Goal: Information Seeking & Learning: Learn about a topic

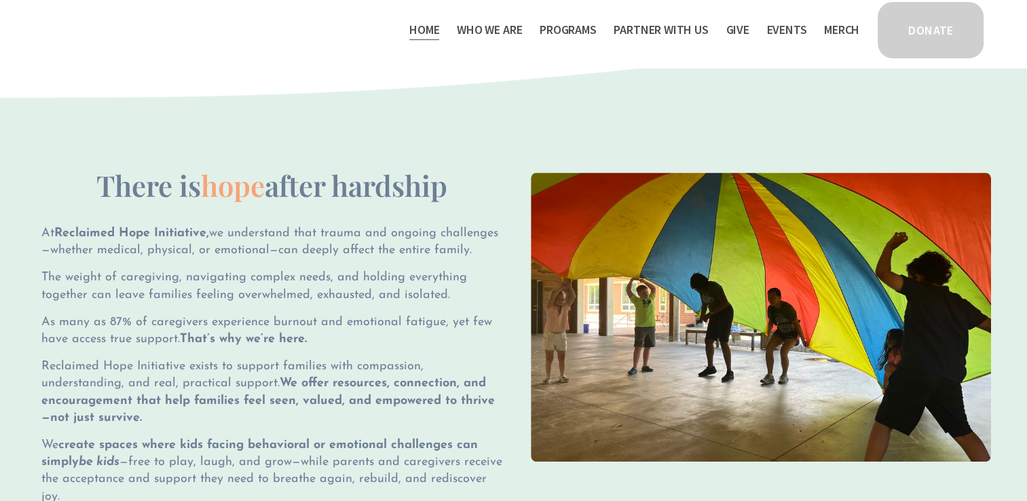
scroll to position [804, 0]
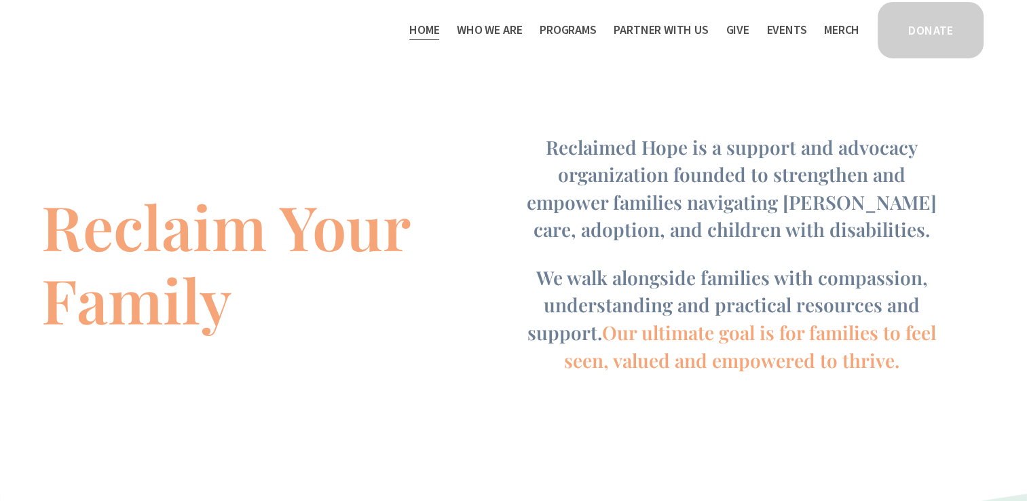
click at [477, 24] on span "Who We Are" at bounding box center [489, 30] width 65 height 20
click at [472, 33] on span "Who We Are" at bounding box center [489, 30] width 65 height 20
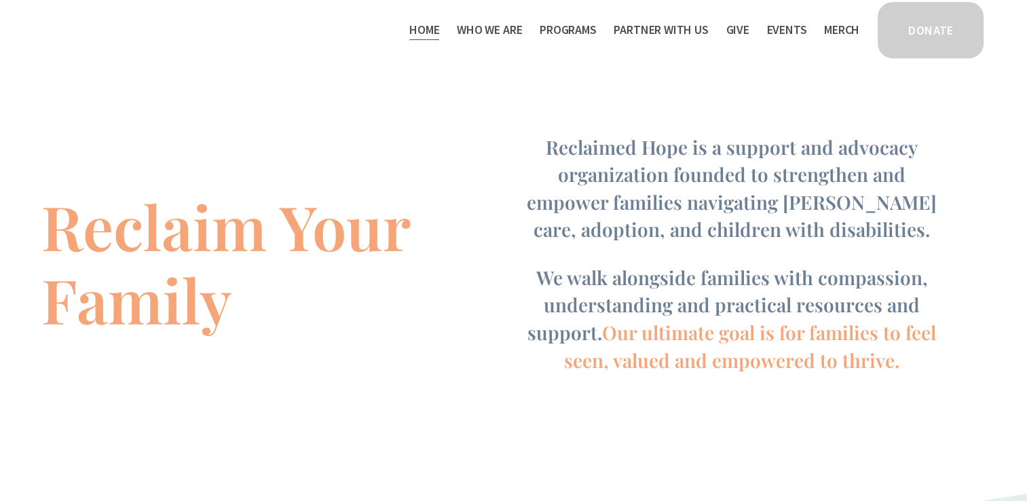
click at [0, 0] on span "Staff & Board" at bounding box center [0, 0] width 0 height 0
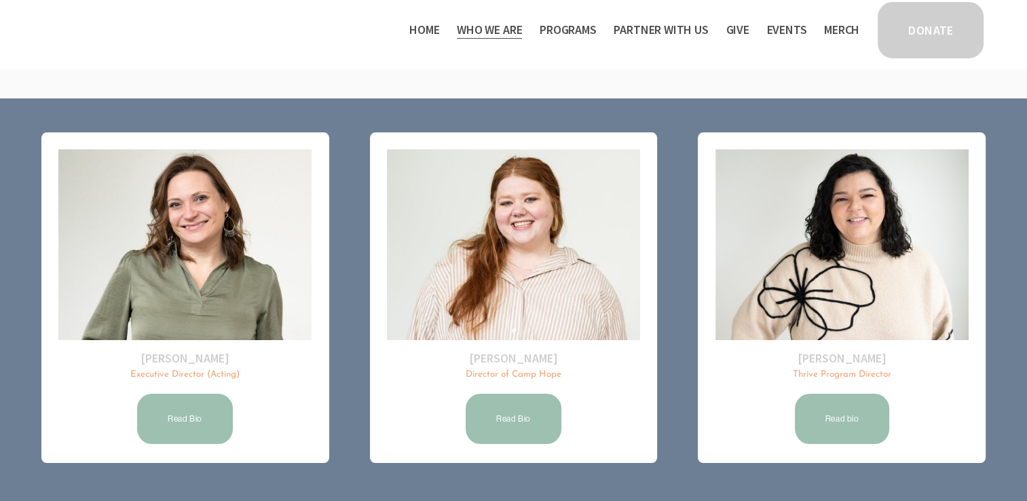
scroll to position [160, 0]
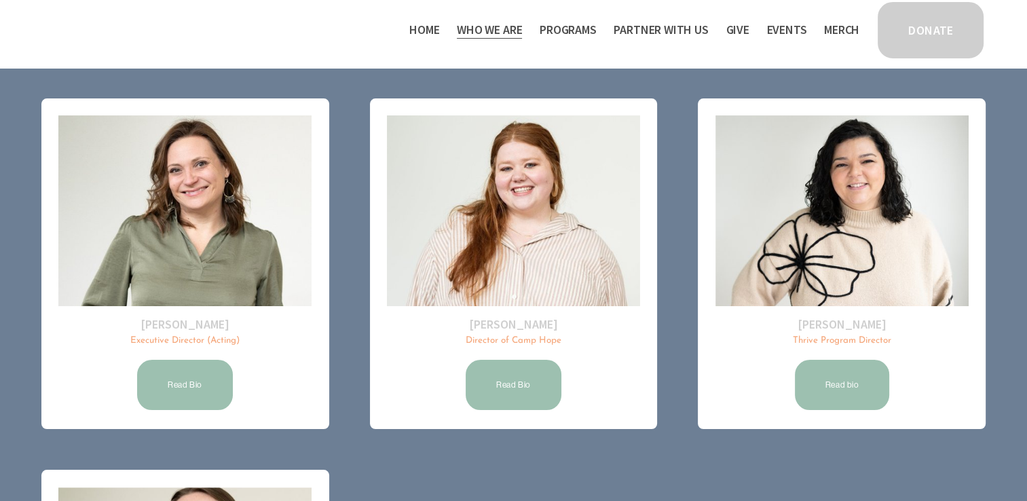
click at [698, 179] on li "Olivia Moody Thrive Program Director Read bio" at bounding box center [842, 263] width 288 height 331
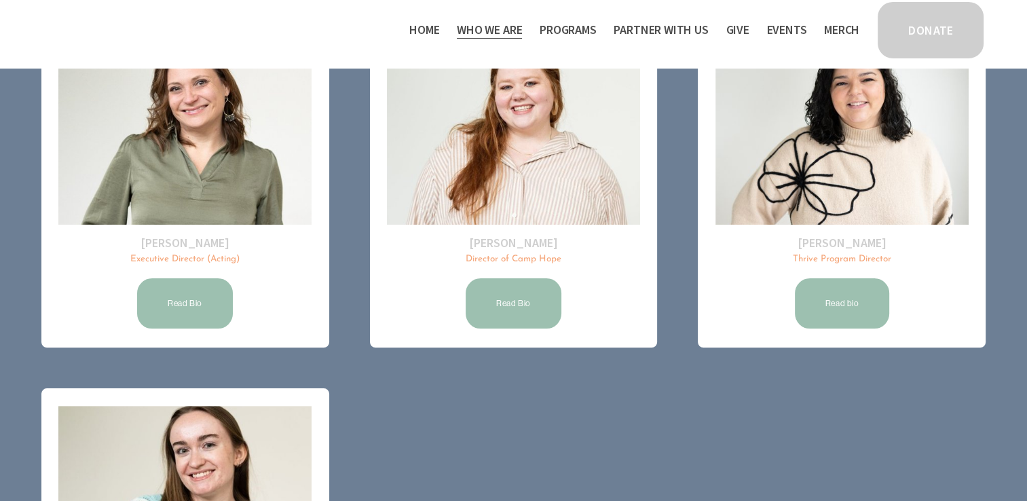
scroll to position [244, 0]
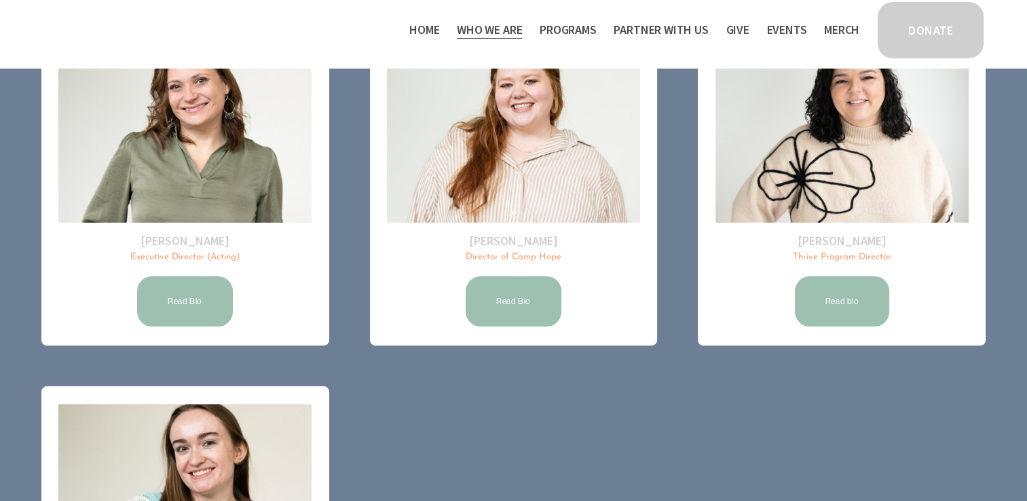
click at [519, 298] on link "Read Bio" at bounding box center [514, 301] width 100 height 54
click at [826, 282] on link "Read bio" at bounding box center [842, 301] width 99 height 54
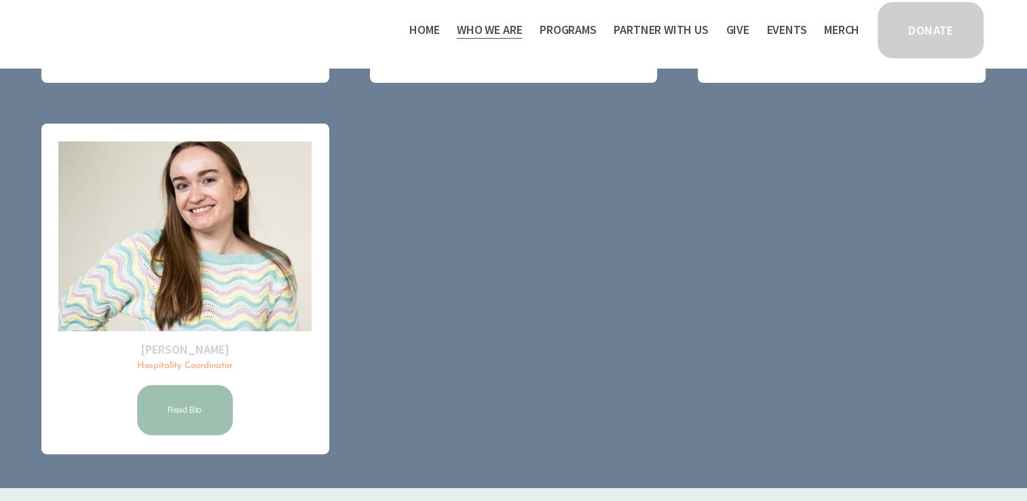
scroll to position [529, 0]
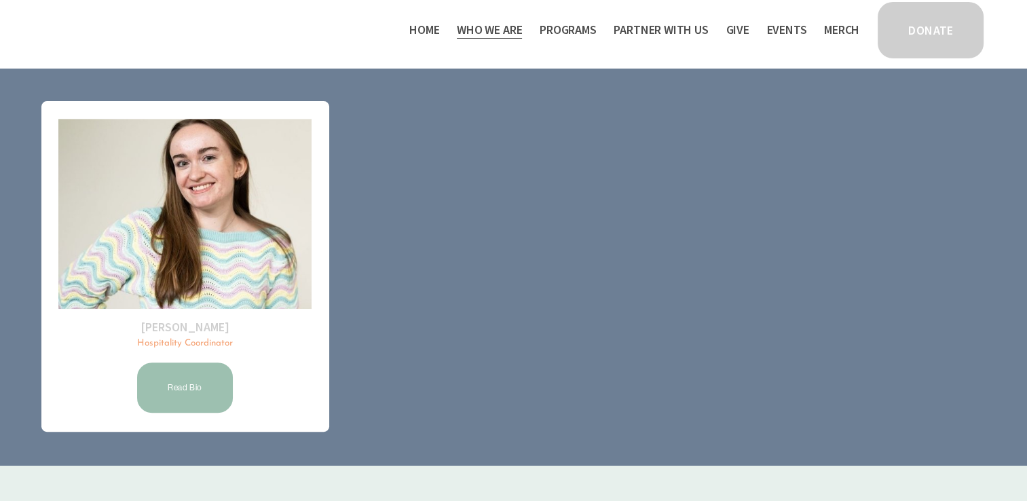
click at [179, 403] on link "Read Bio" at bounding box center [185, 387] width 100 height 54
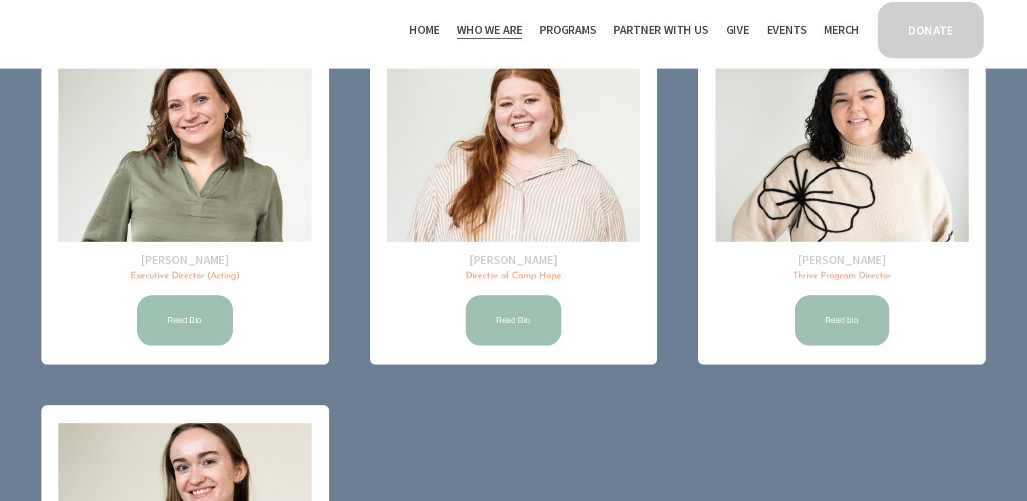
scroll to position [188, 0]
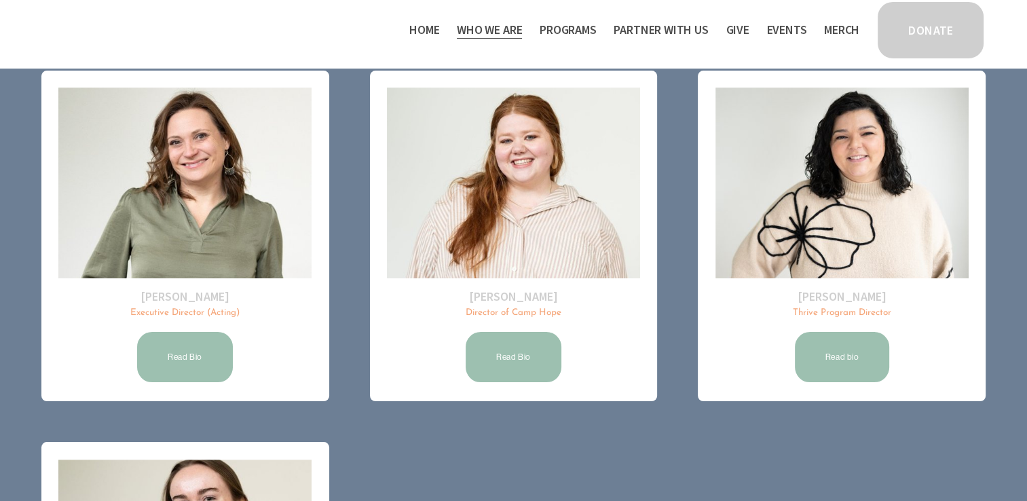
click at [212, 361] on link "Read Bio" at bounding box center [185, 357] width 100 height 54
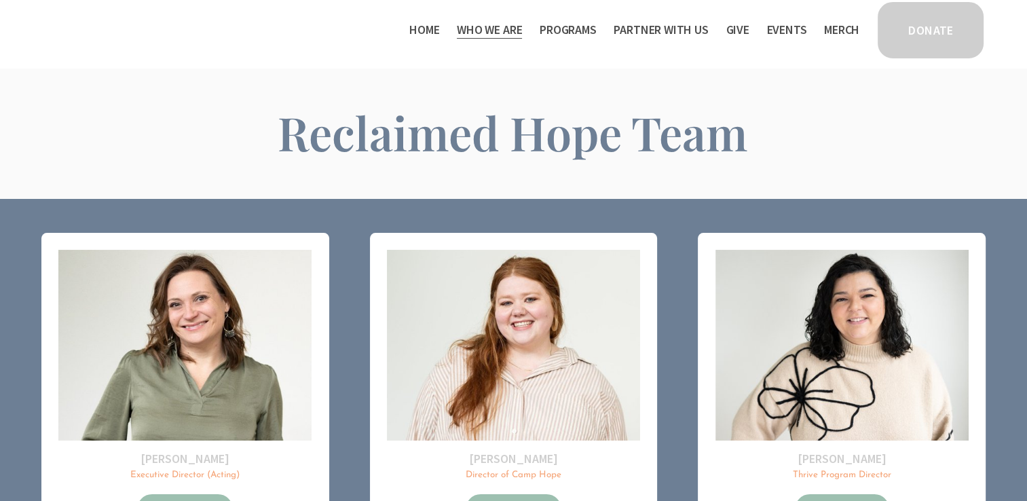
scroll to position [0, 0]
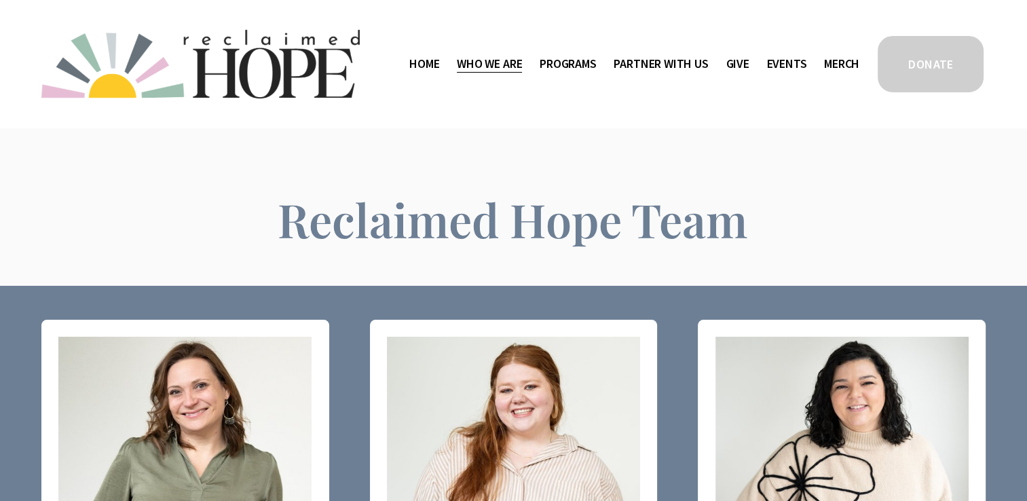
click at [0, 0] on span "Program Partners" at bounding box center [0, 0] width 0 height 0
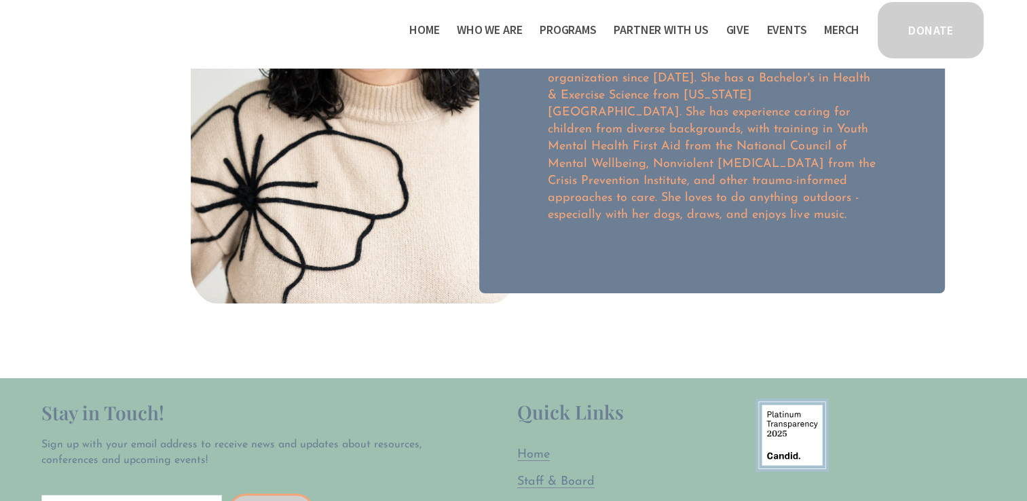
scroll to position [234, 0]
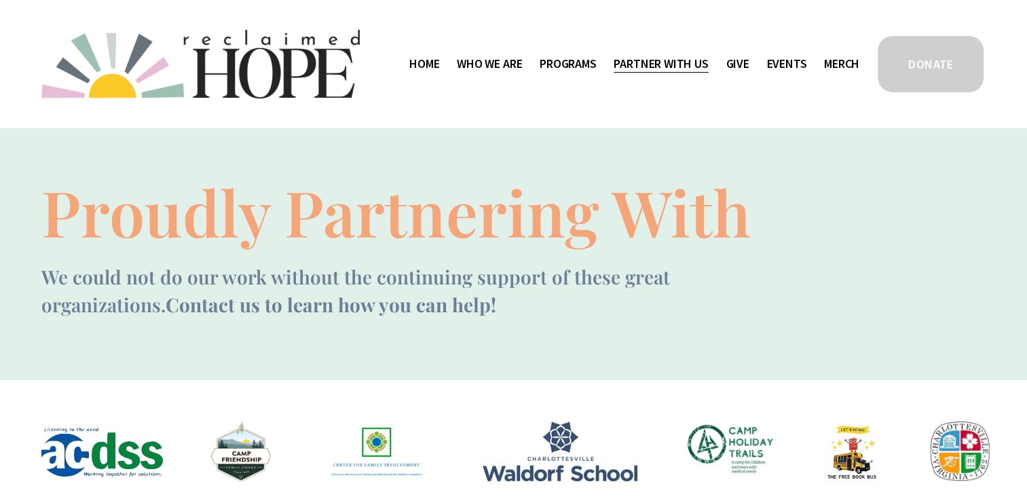
click at [0, 0] on span "Mission Partners" at bounding box center [0, 0] width 0 height 0
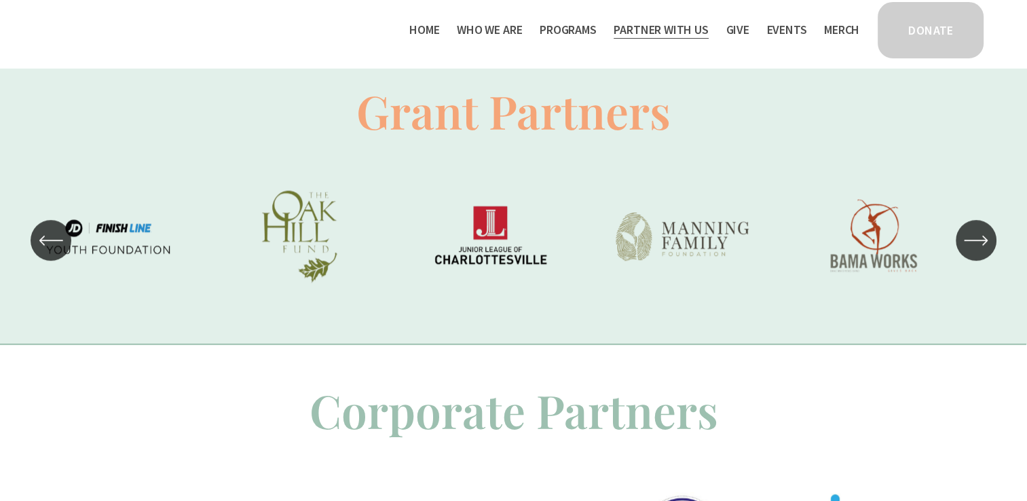
scroll to position [914, 0]
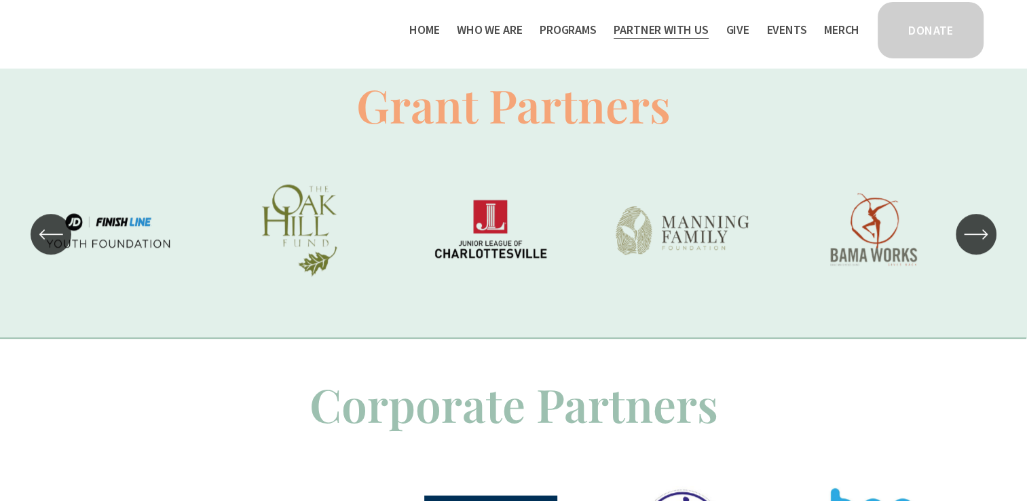
click at [971, 255] on div "\a \a \a Next\a \a" at bounding box center [976, 234] width 41 height 41
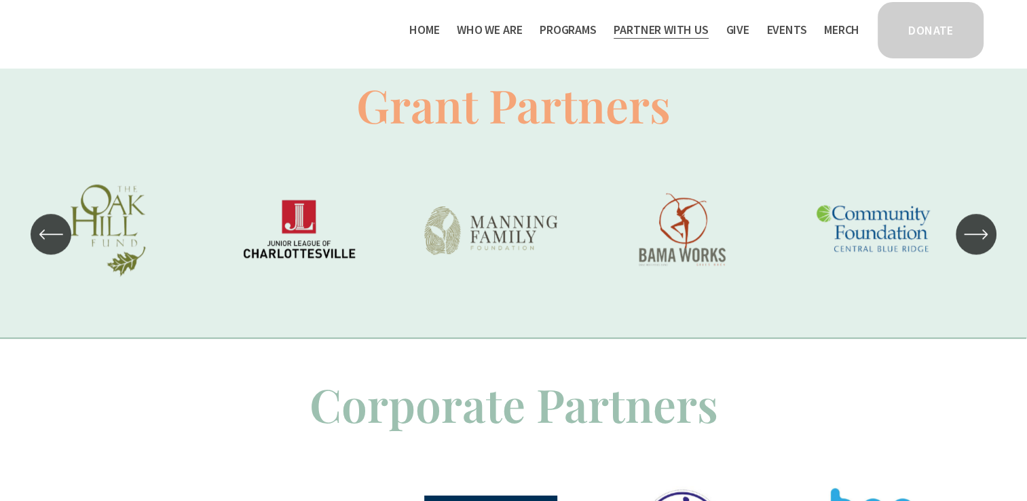
click at [971, 255] on div "\a \a \a Next\a \a" at bounding box center [976, 234] width 41 height 41
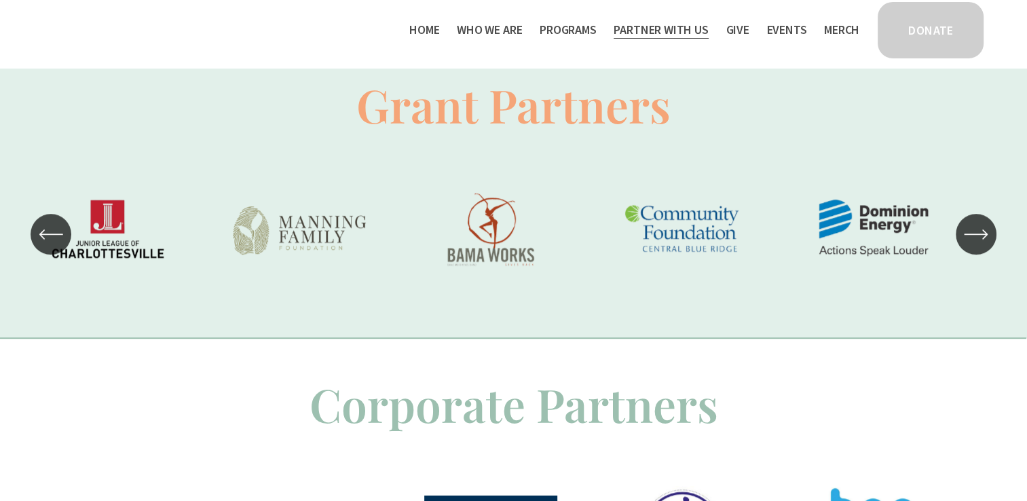
click at [973, 236] on icon "\a \a \a Next\a \a" at bounding box center [976, 234] width 24 height 24
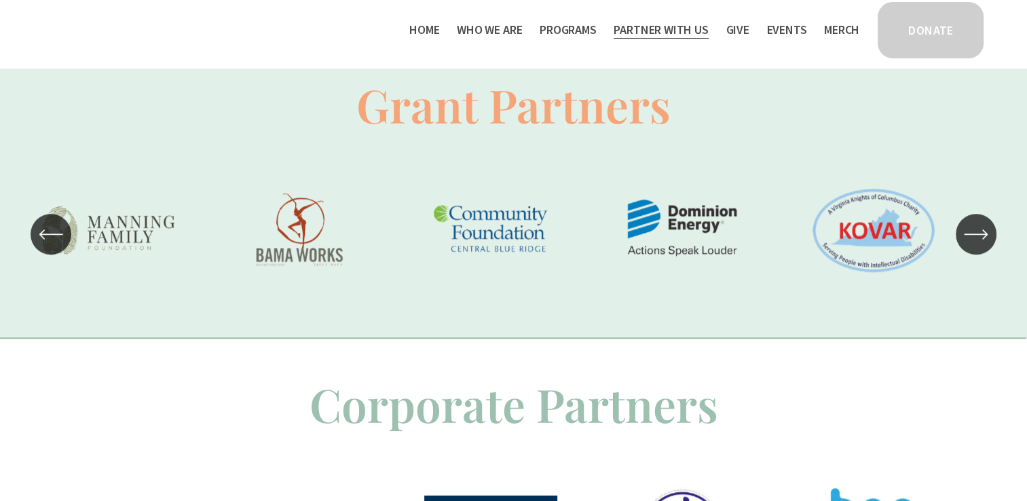
click at [973, 236] on icon "\a \a \a Next\a \a" at bounding box center [976, 234] width 24 height 24
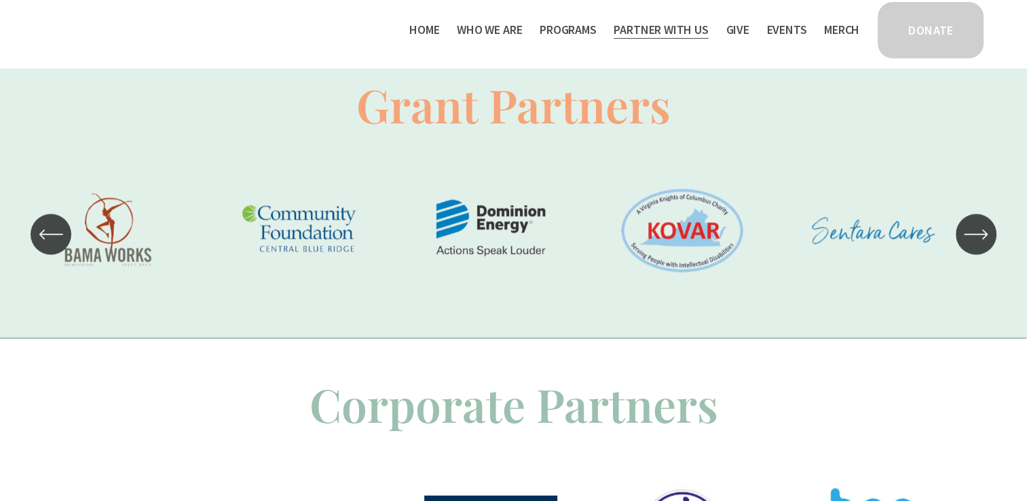
click at [973, 236] on icon "\a \a \a Next\a \a" at bounding box center [976, 234] width 24 height 24
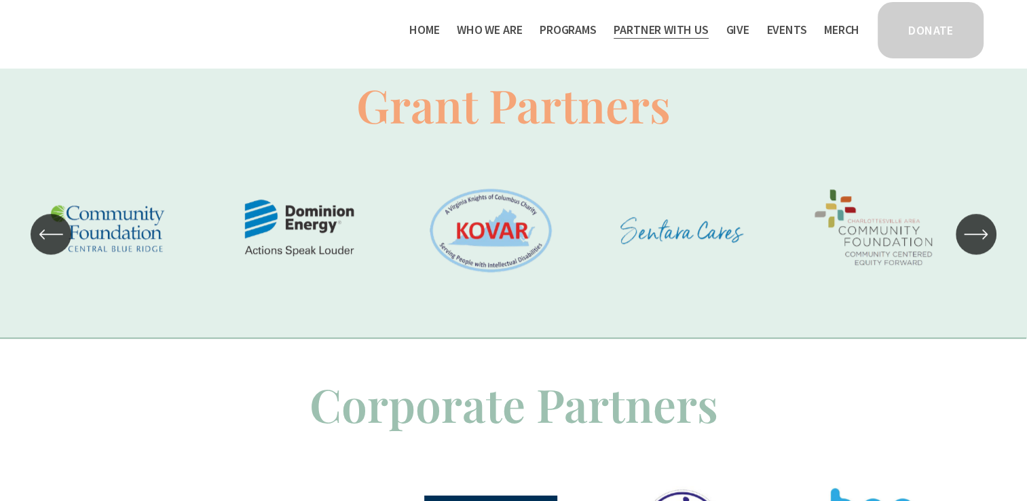
click at [973, 236] on icon "\a \a \a Next\a \a" at bounding box center [976, 234] width 24 height 24
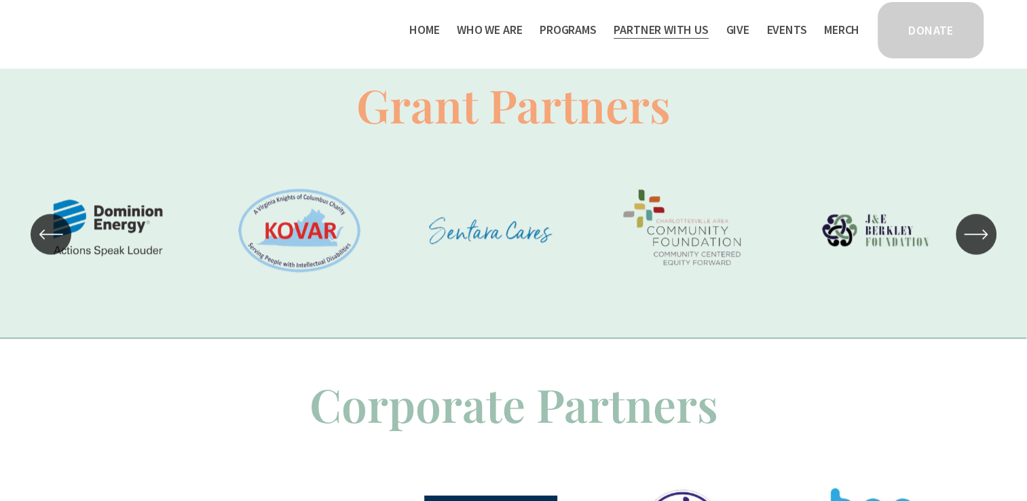
click at [973, 236] on icon "\a \a \a Next\a \a" at bounding box center [976, 234] width 24 height 24
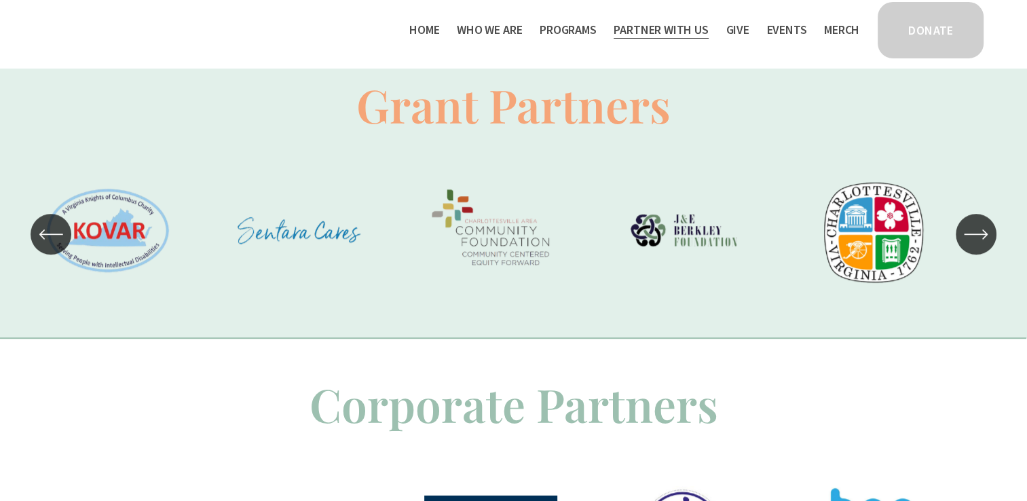
click at [973, 236] on icon "\a \a \a Next\a \a" at bounding box center [976, 234] width 24 height 24
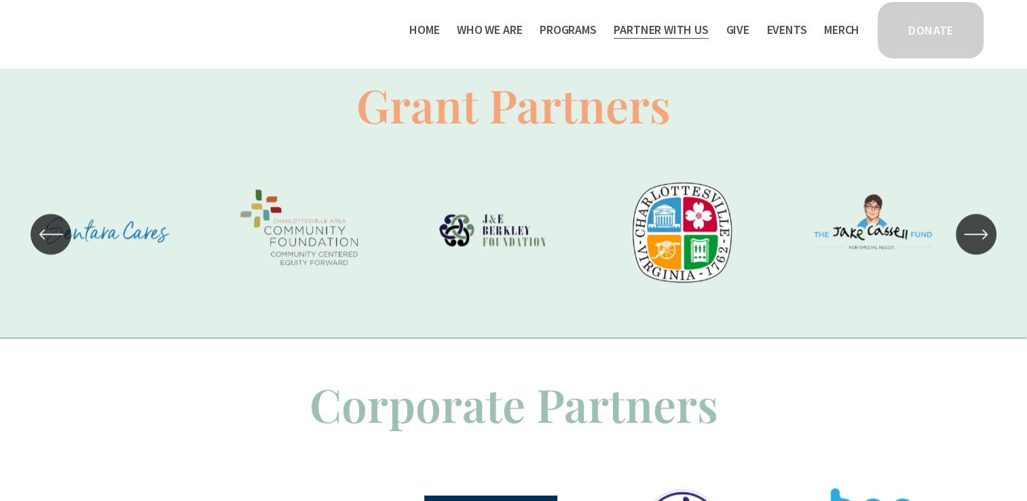
click at [973, 236] on icon "\a \a \a Next\a \a" at bounding box center [976, 234] width 24 height 24
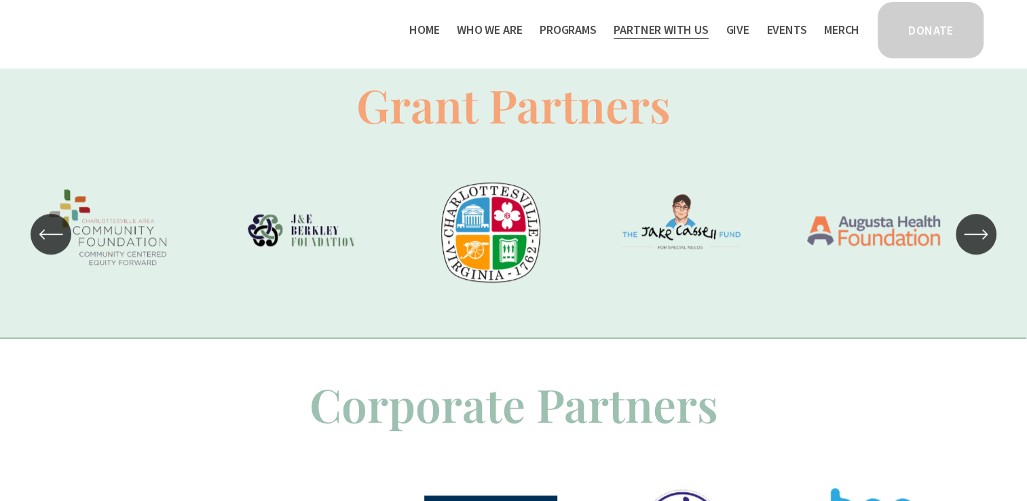
click at [973, 236] on icon "\a \a \a Next\a \a" at bounding box center [976, 234] width 24 height 24
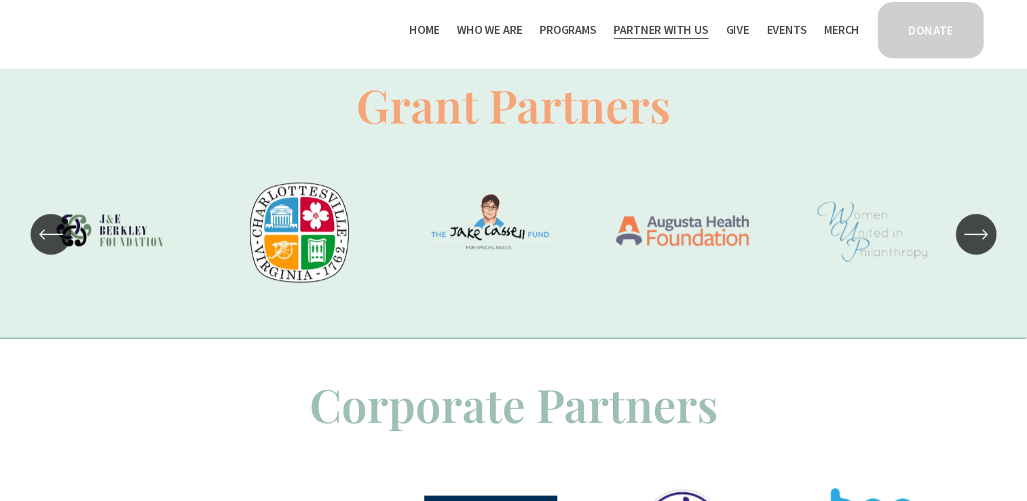
click at [973, 236] on icon "\a \a \a Next\a \a" at bounding box center [976, 234] width 24 height 24
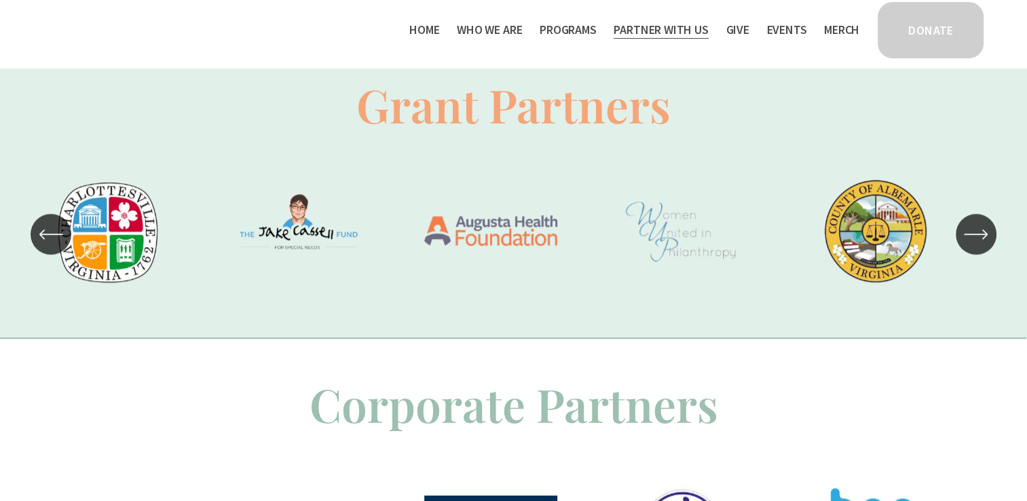
click at [973, 236] on icon "\a \a \a Next\a \a" at bounding box center [976, 234] width 24 height 24
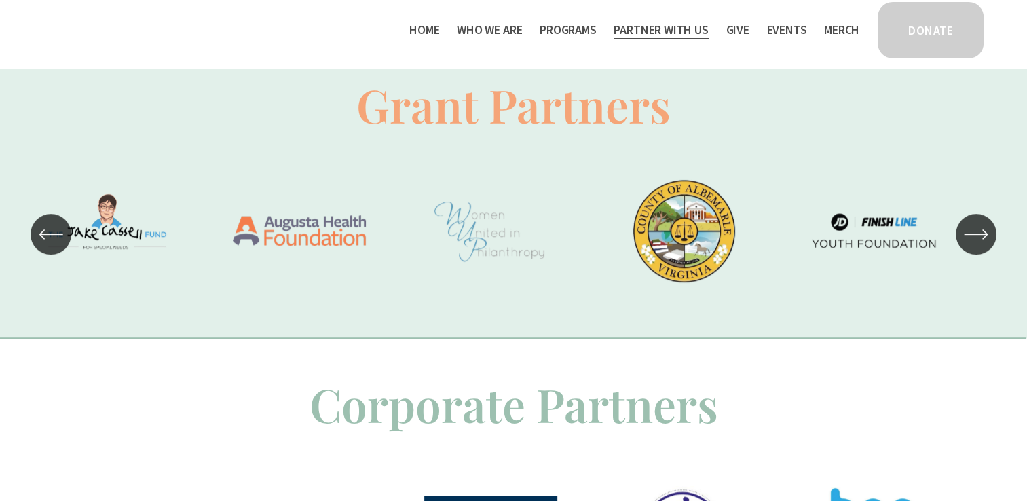
click at [973, 236] on icon "\a \a \a Next\a \a" at bounding box center [976, 234] width 24 height 24
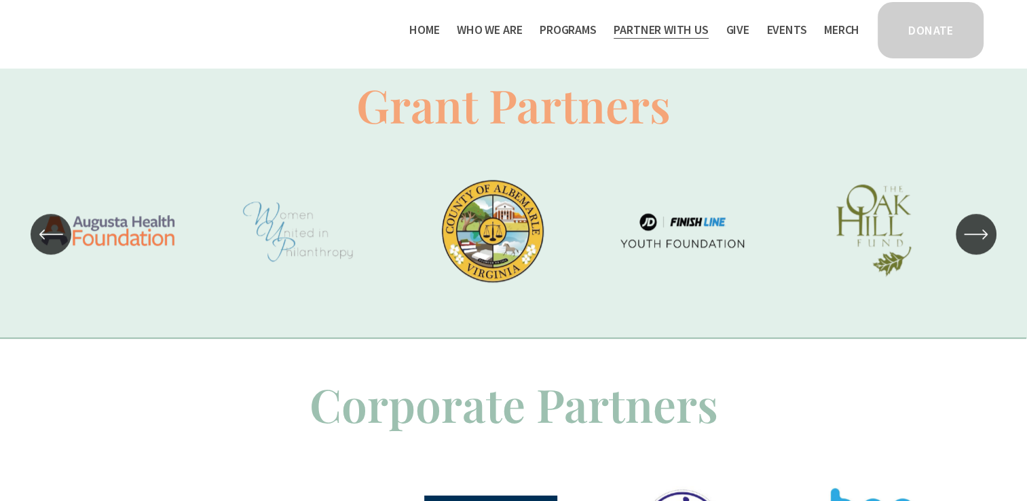
click at [973, 236] on icon "\a \a \a Next\a \a" at bounding box center [976, 234] width 24 height 24
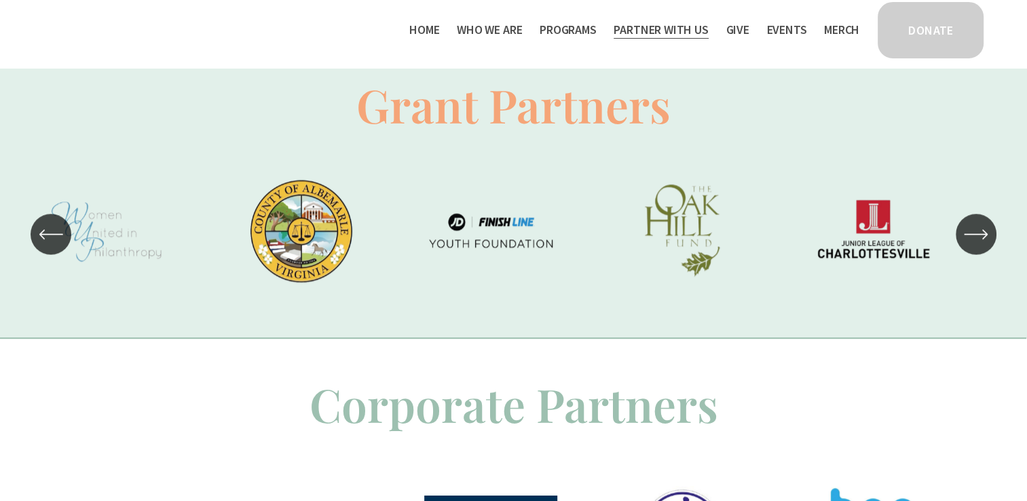
click at [973, 236] on icon "\a \a \a Next\a \a" at bounding box center [976, 234] width 24 height 24
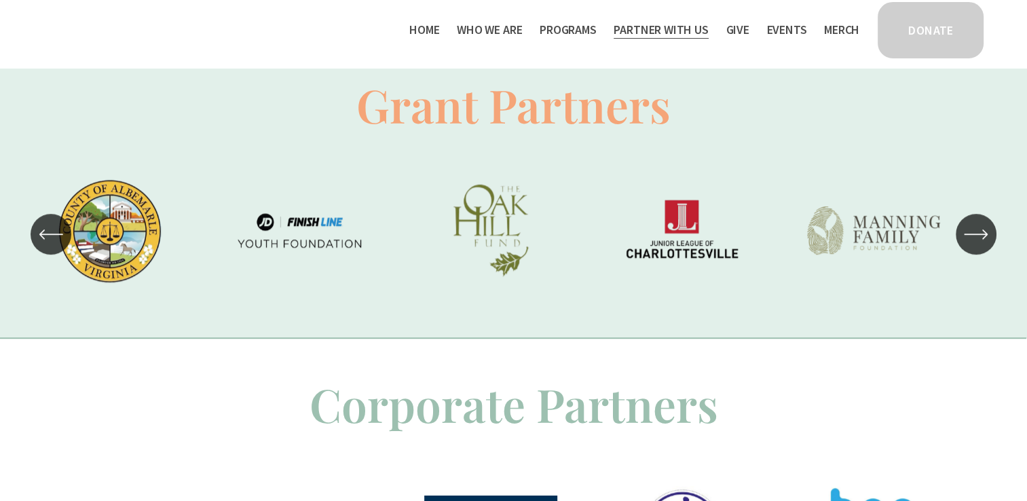
click at [973, 236] on icon "\a \a \a Next\a \a" at bounding box center [976, 234] width 24 height 24
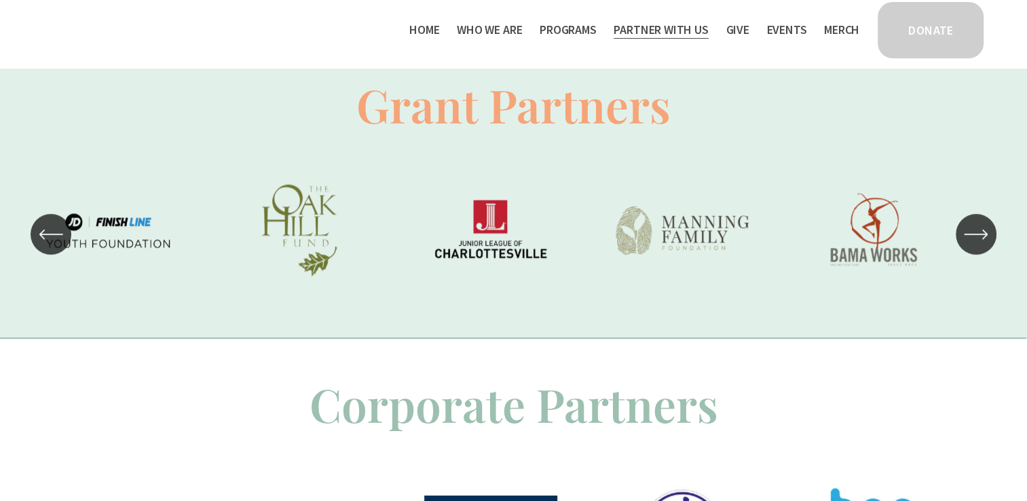
click at [973, 236] on icon "\a \a \a Next\a \a" at bounding box center [976, 234] width 24 height 24
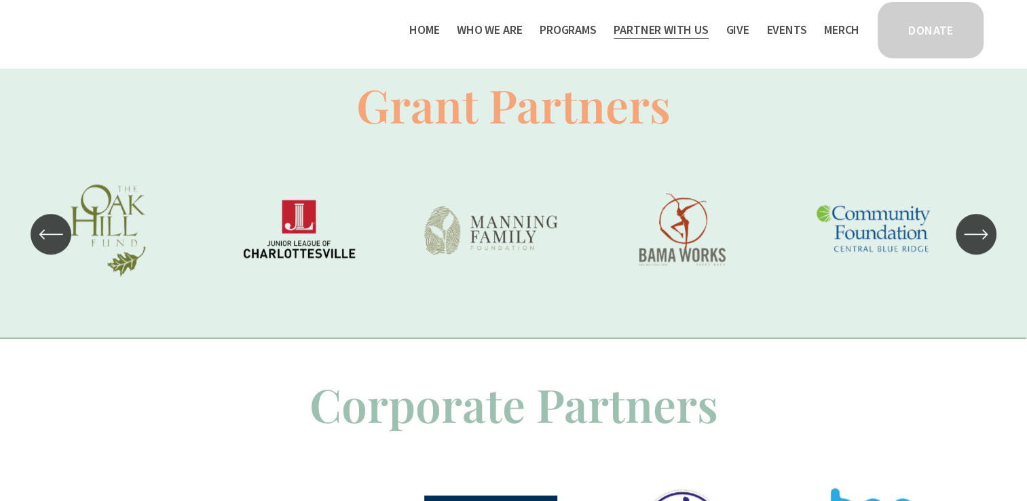
click at [973, 236] on icon "\a \a \a Next\a \a" at bounding box center [976, 234] width 24 height 24
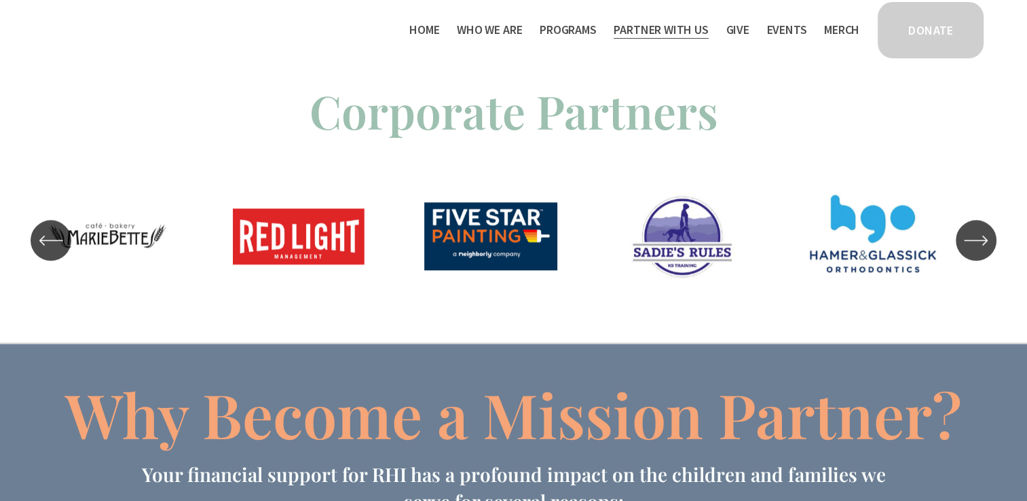
scroll to position [1216, 0]
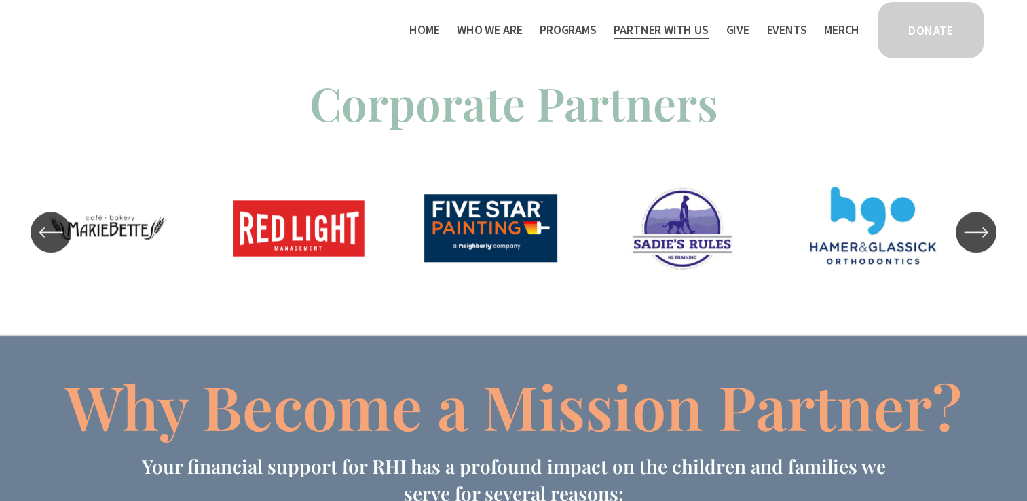
click at [981, 243] on icon "\a \a \a Next\a \a" at bounding box center [976, 232] width 24 height 24
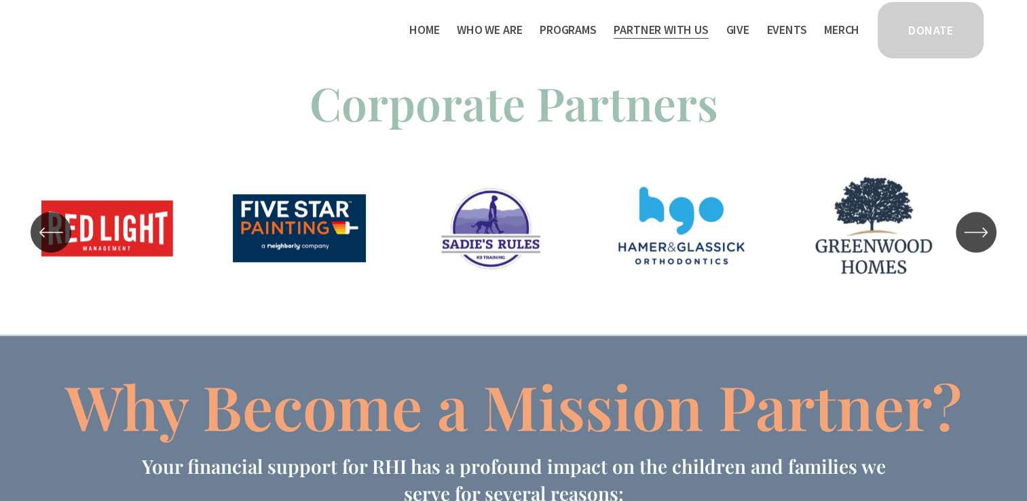
click at [981, 243] on icon "\a \a \a Next\a \a" at bounding box center [976, 232] width 24 height 24
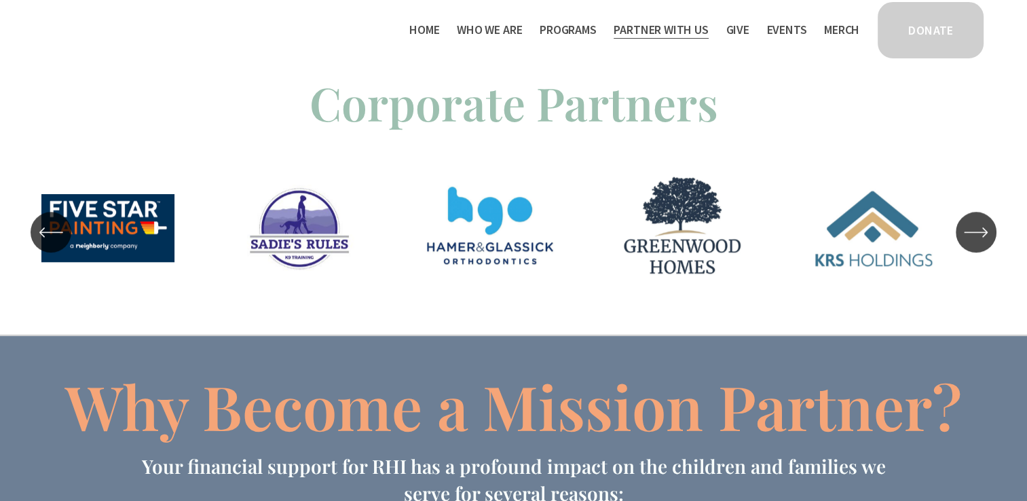
click at [981, 243] on icon "\a \a \a Next\a \a" at bounding box center [976, 232] width 24 height 24
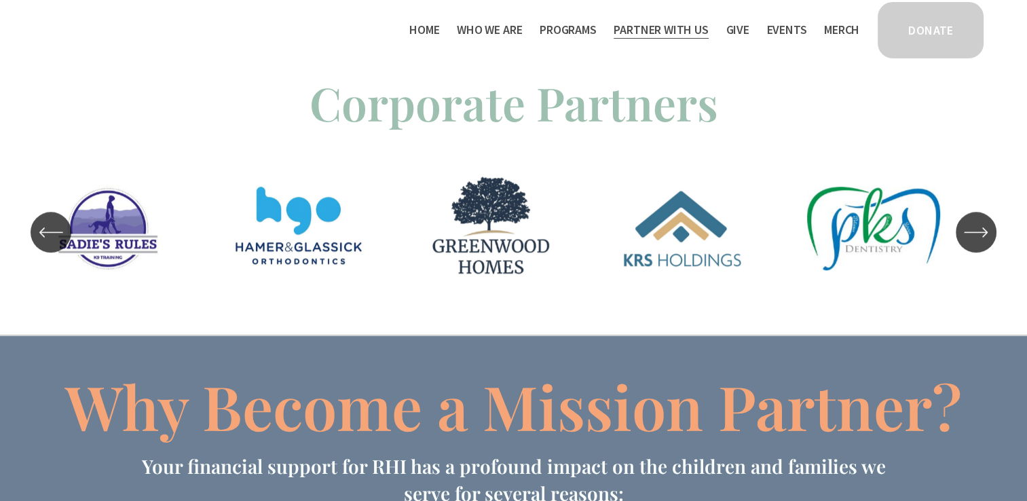
click at [981, 243] on icon "\a \a \a Next\a \a" at bounding box center [976, 232] width 24 height 24
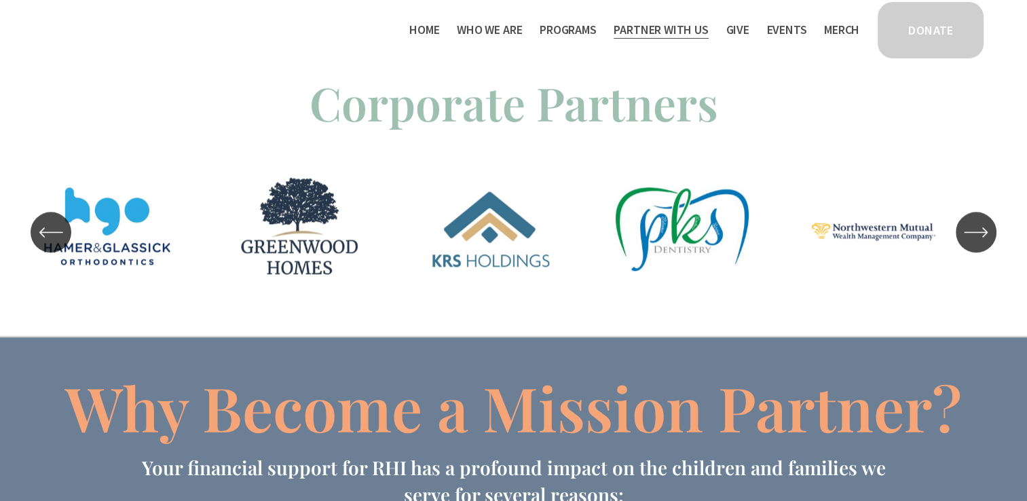
click at [981, 243] on icon "\a \a \a Next\a \a" at bounding box center [976, 232] width 24 height 24
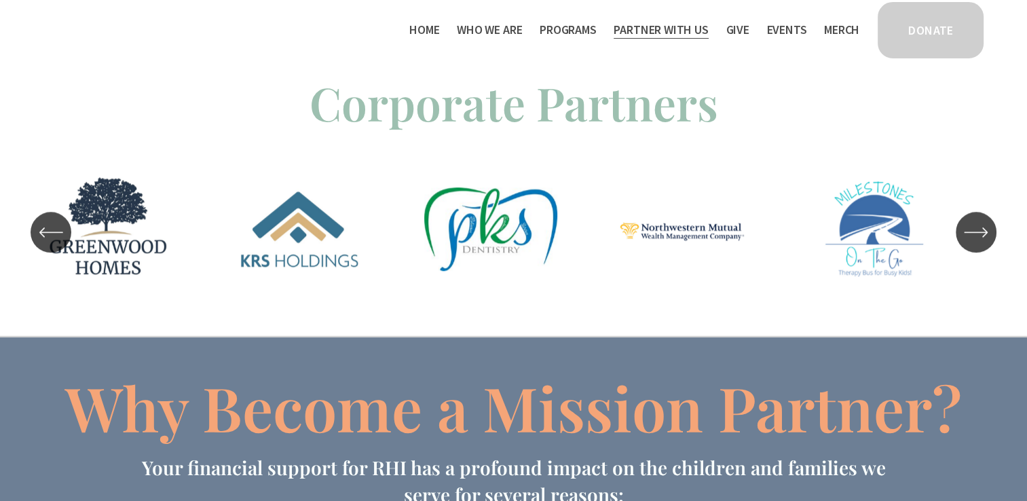
click at [981, 243] on icon "\a \a \a Next\a \a" at bounding box center [976, 232] width 24 height 24
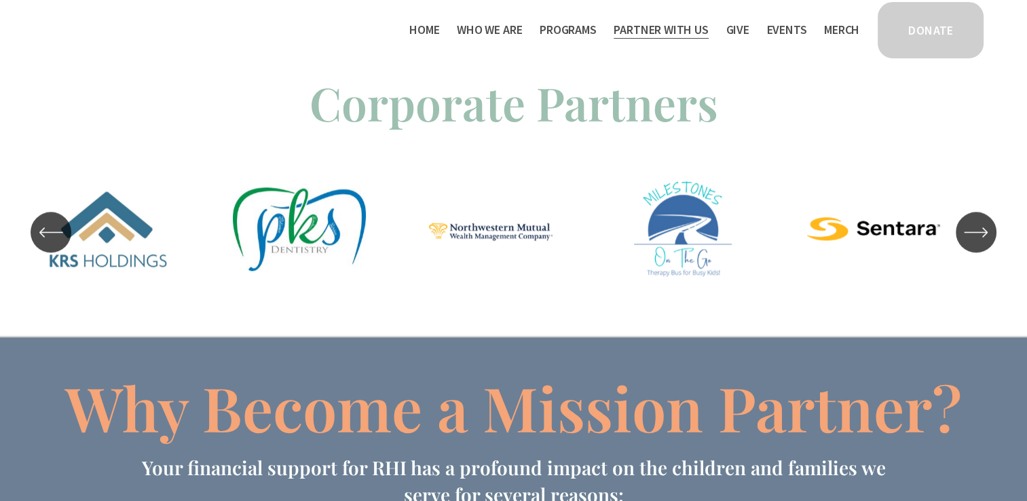
click at [981, 243] on icon "\a \a \a Next\a \a" at bounding box center [976, 232] width 24 height 24
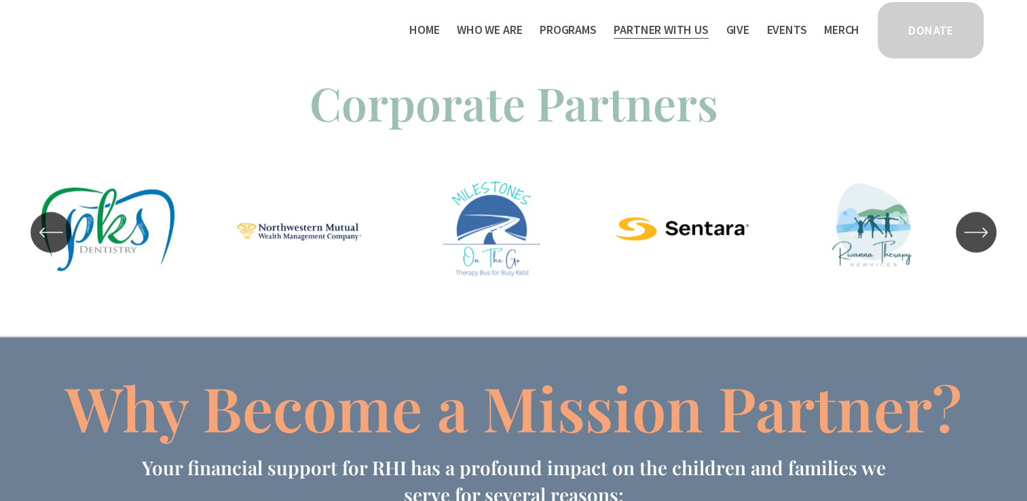
click at [981, 243] on icon "\a \a \a Next\a \a" at bounding box center [976, 232] width 24 height 24
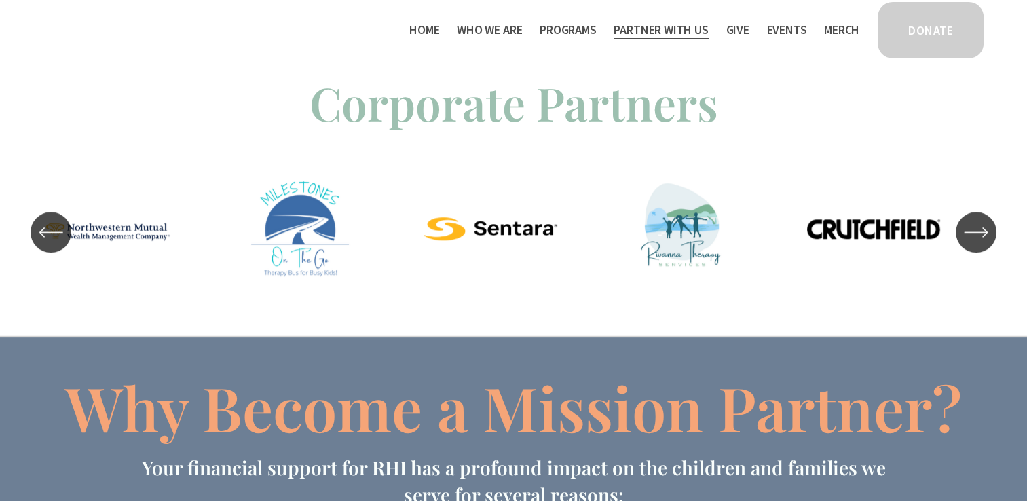
click at [981, 243] on icon "\a \a \a Next\a \a" at bounding box center [976, 232] width 24 height 24
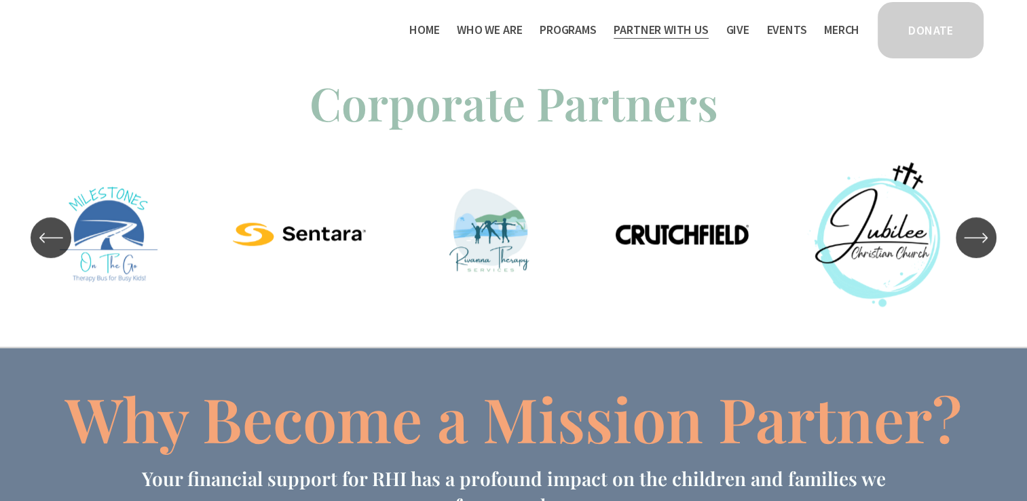
click at [981, 243] on icon "\a \a \a Next\a \a" at bounding box center [976, 237] width 24 height 24
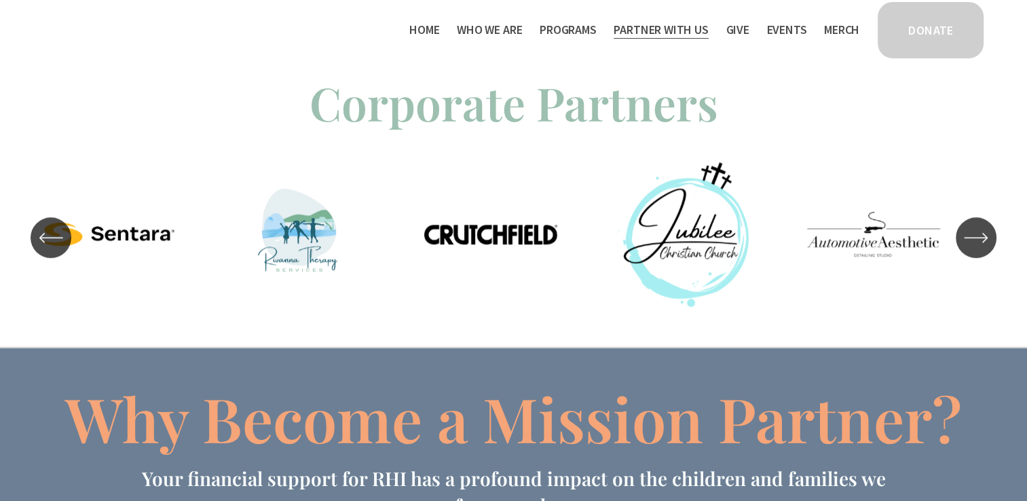
click at [981, 243] on icon "\a \a \a Next\a \a" at bounding box center [976, 237] width 24 height 24
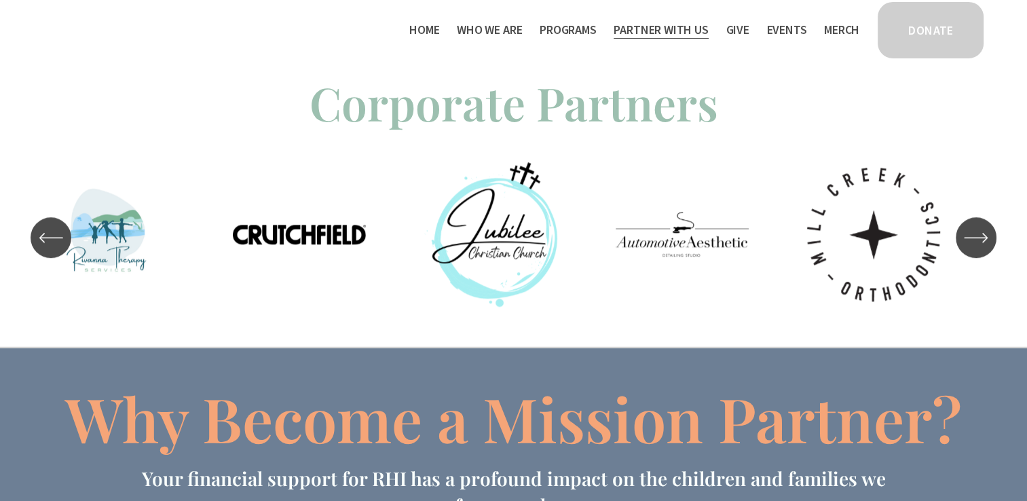
click at [981, 243] on icon "\a \a \a Next\a \a" at bounding box center [976, 237] width 24 height 24
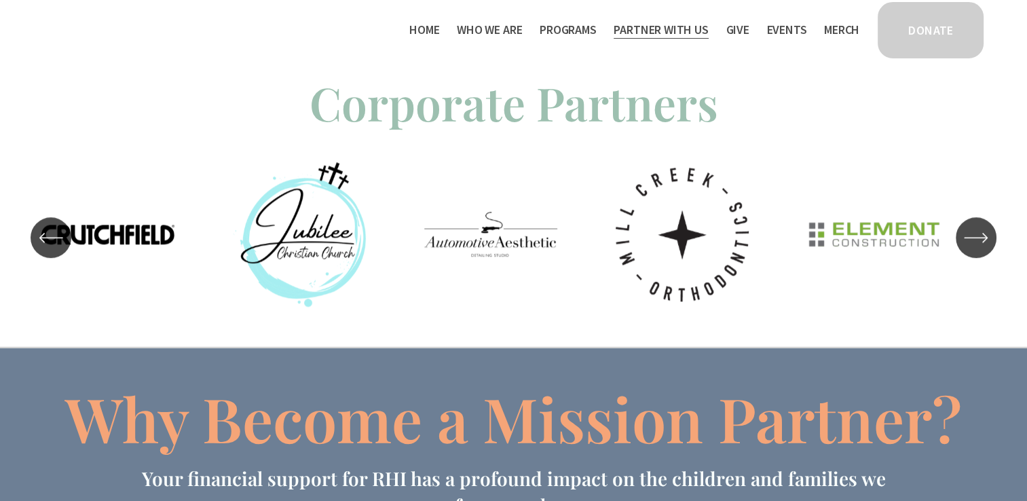
click at [981, 243] on icon "\a \a \a Next\a \a" at bounding box center [976, 237] width 24 height 24
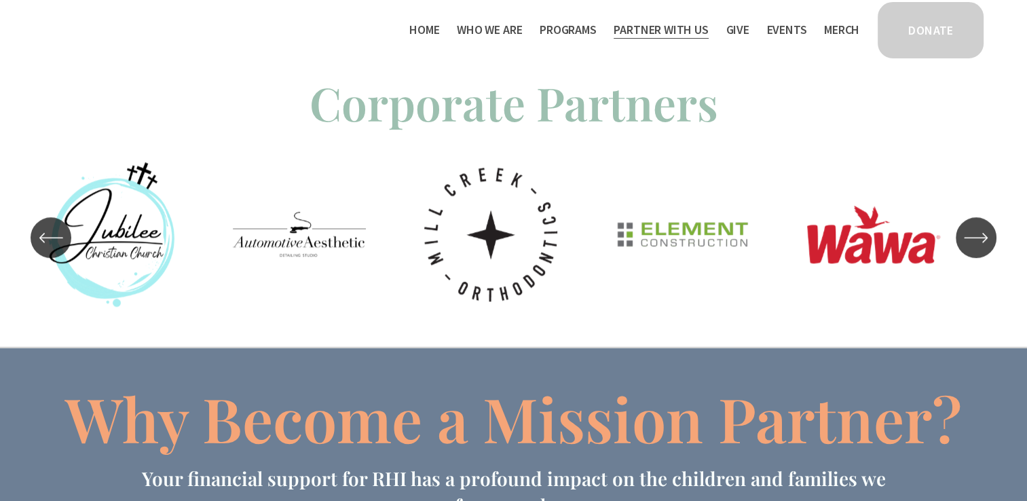
click at [981, 243] on icon "\a \a \a Next\a \a" at bounding box center [976, 237] width 24 height 24
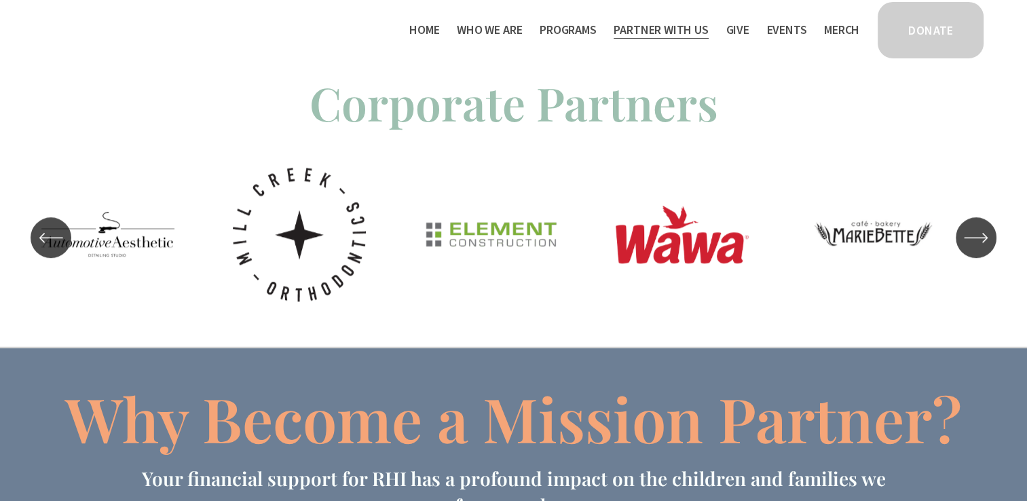
click at [981, 243] on icon "\a \a \a Next\a \a" at bounding box center [976, 237] width 24 height 24
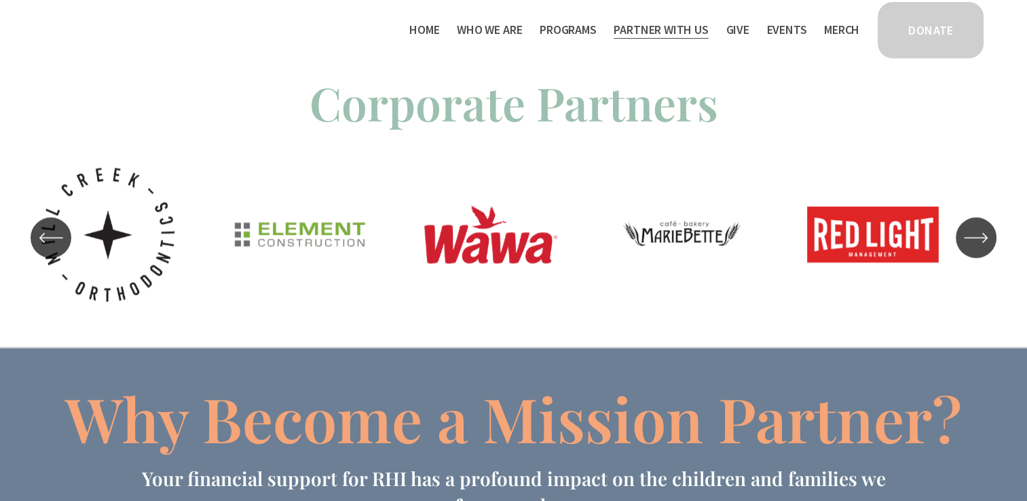
click at [981, 243] on icon "\a \a \a Next\a \a" at bounding box center [976, 237] width 24 height 24
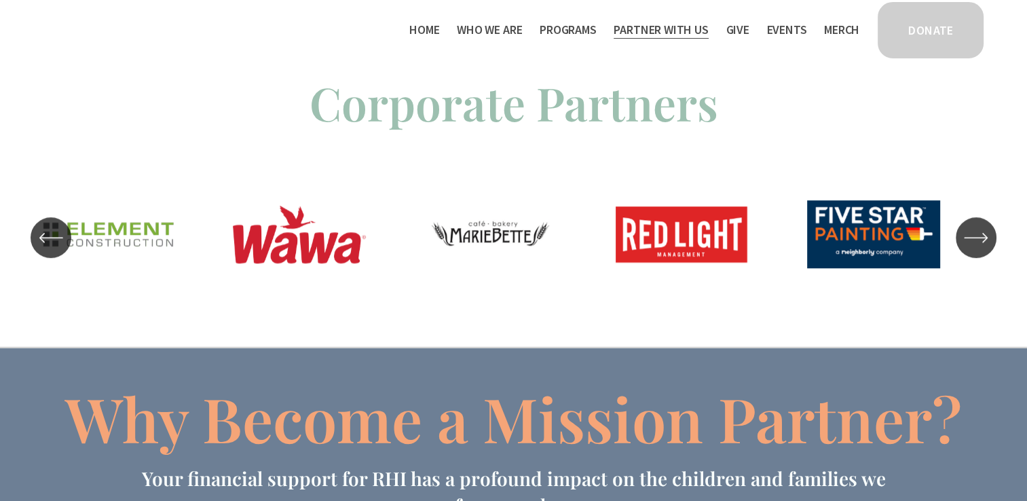
click at [981, 243] on icon "\a \a \a Next\a \a" at bounding box center [976, 237] width 24 height 24
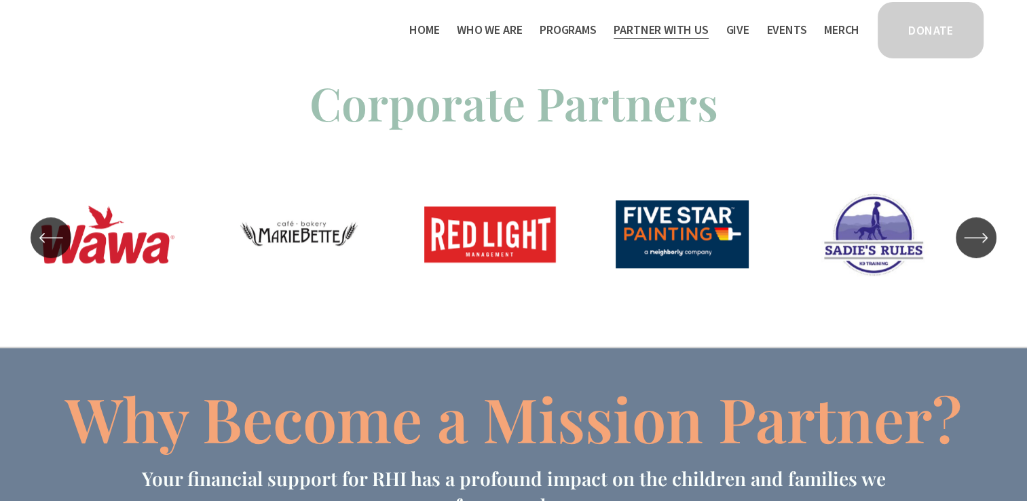
click at [981, 243] on icon "\a \a \a Next\a \a" at bounding box center [976, 237] width 24 height 24
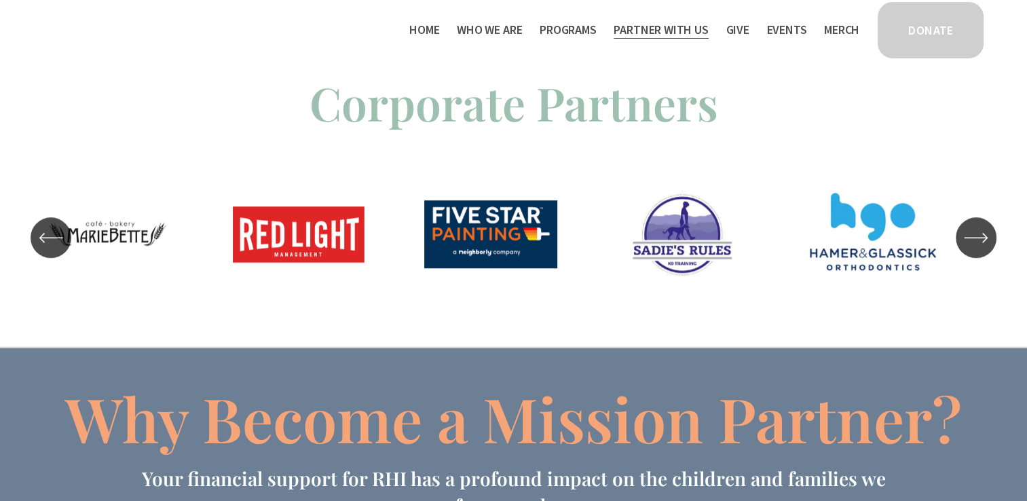
click at [981, 243] on icon "\a \a \a Next\a \a" at bounding box center [976, 237] width 24 height 24
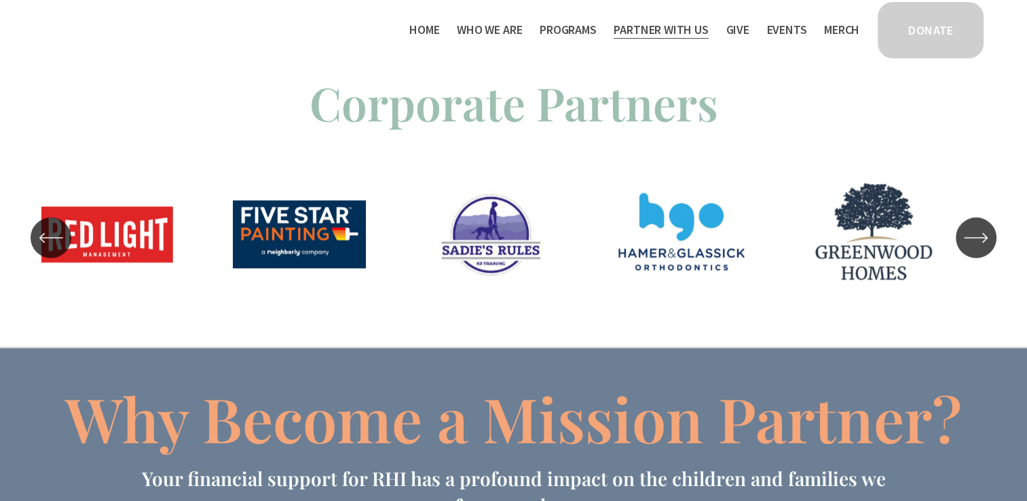
click at [981, 243] on icon "\a \a \a Next\a \a" at bounding box center [976, 237] width 24 height 24
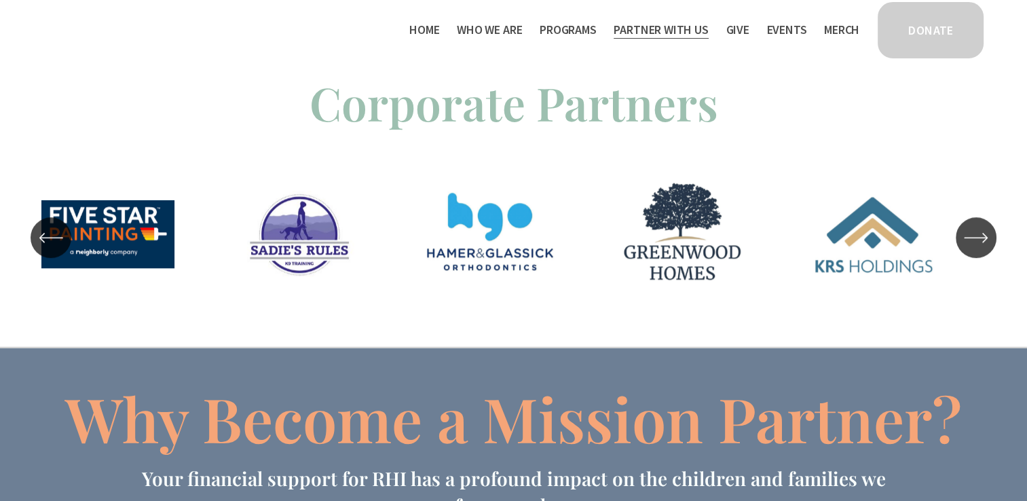
click at [981, 243] on icon "\a \a \a Next\a \a" at bounding box center [976, 237] width 24 height 24
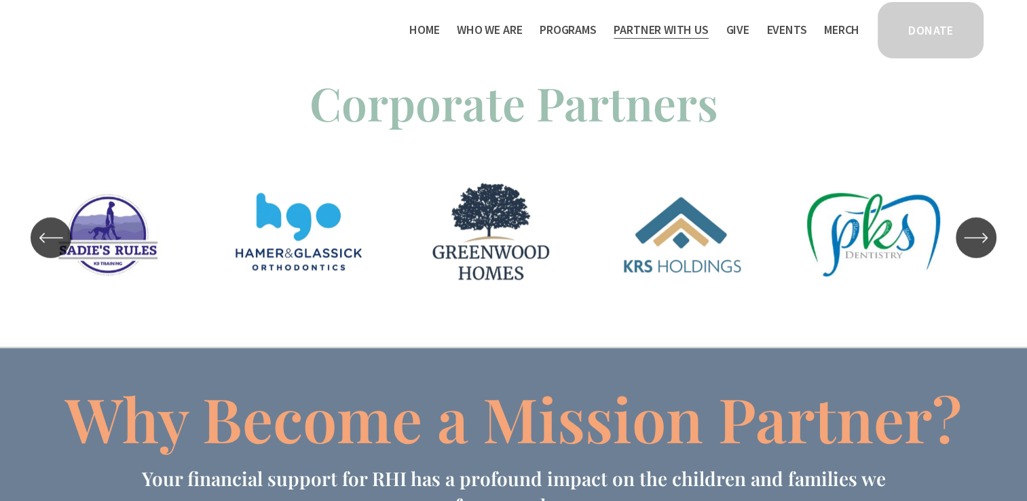
click at [981, 243] on icon "\a \a \a Next\a \a" at bounding box center [976, 237] width 24 height 24
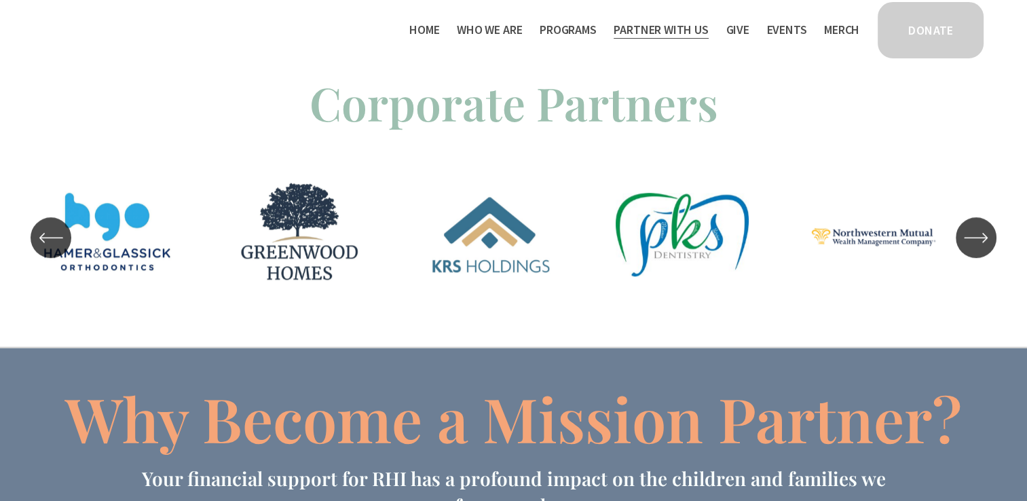
click at [981, 243] on icon "\a \a \a Next\a \a" at bounding box center [976, 237] width 24 height 24
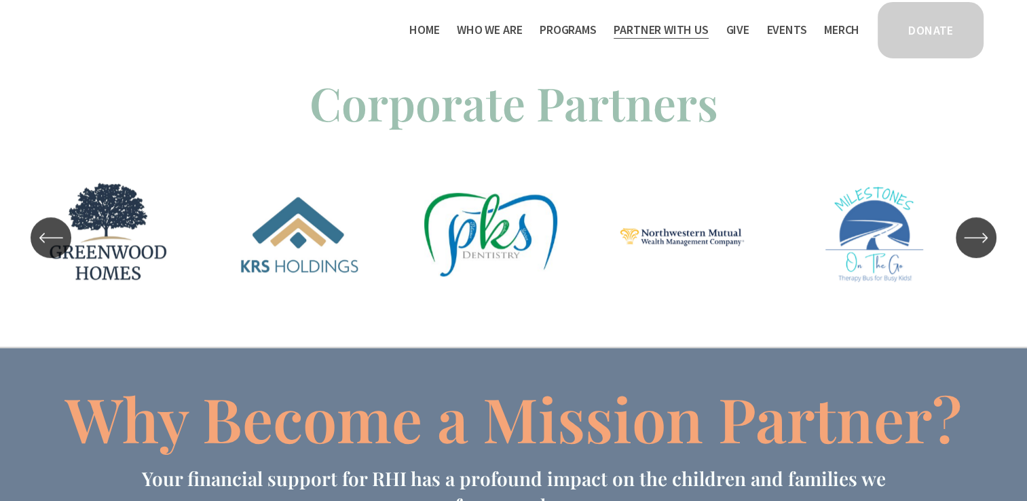
click at [981, 243] on icon "\a \a \a Next\a \a" at bounding box center [976, 237] width 24 height 24
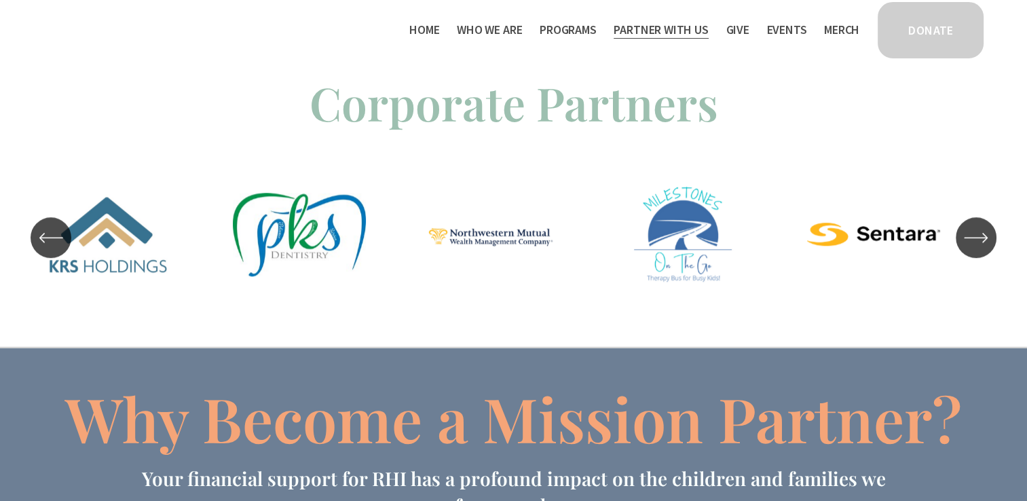
click at [981, 243] on icon "\a \a \a Next\a \a" at bounding box center [976, 237] width 24 height 24
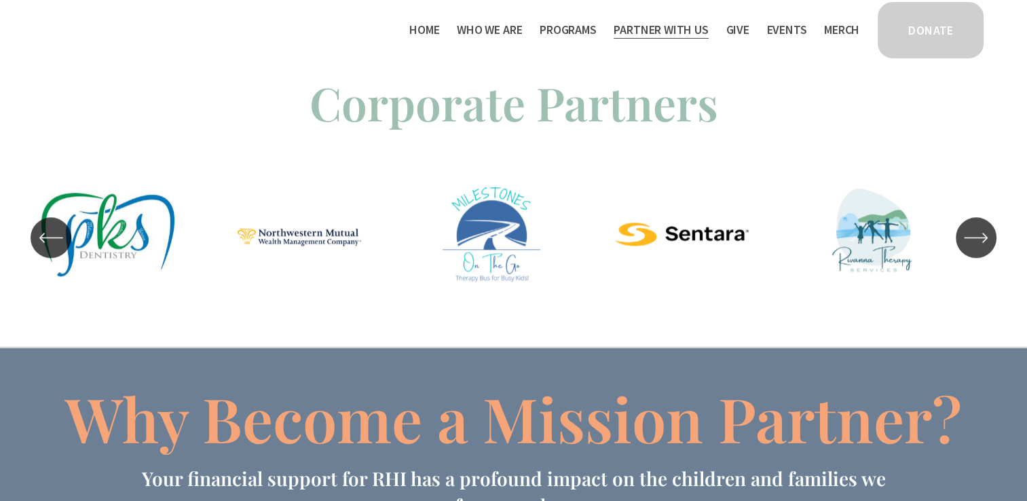
click at [981, 243] on icon "\a \a \a Next\a \a" at bounding box center [976, 237] width 24 height 24
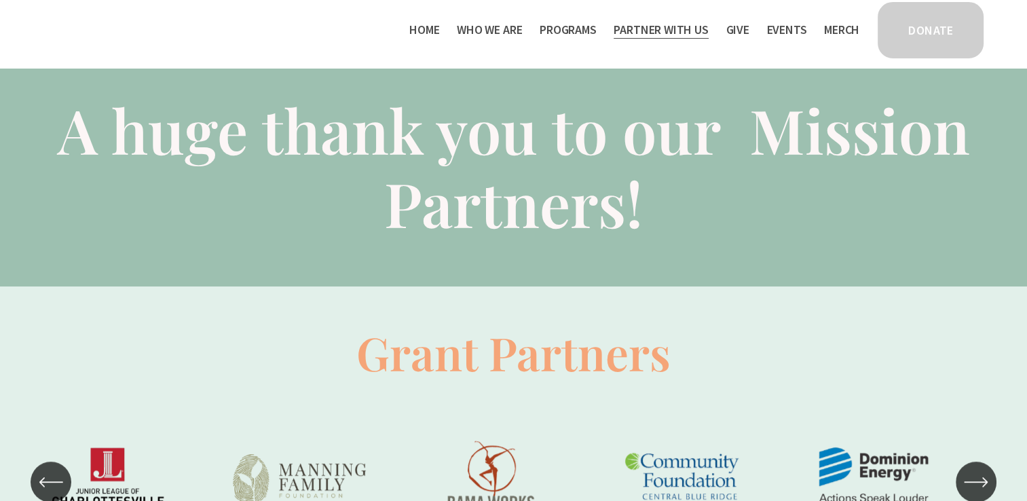
scroll to position [633, 0]
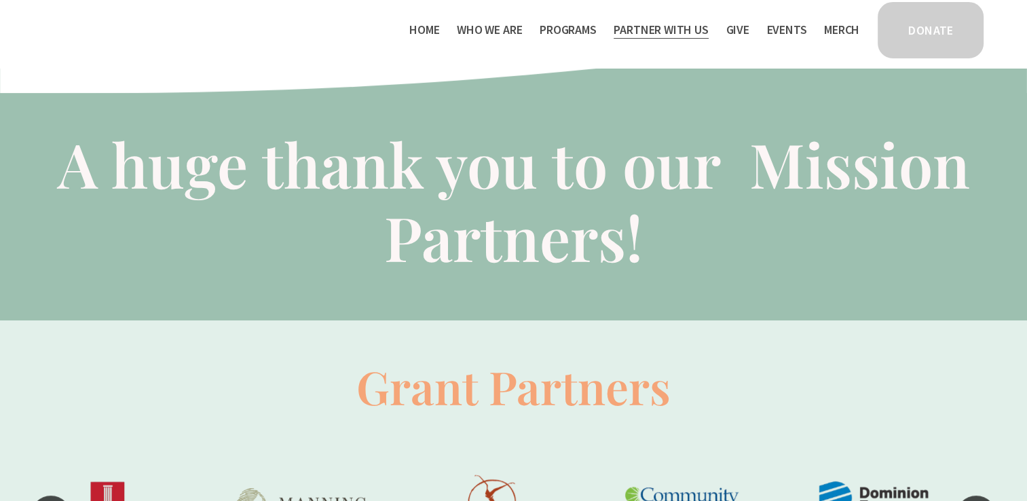
click at [791, 34] on link "Events" at bounding box center [786, 30] width 40 height 22
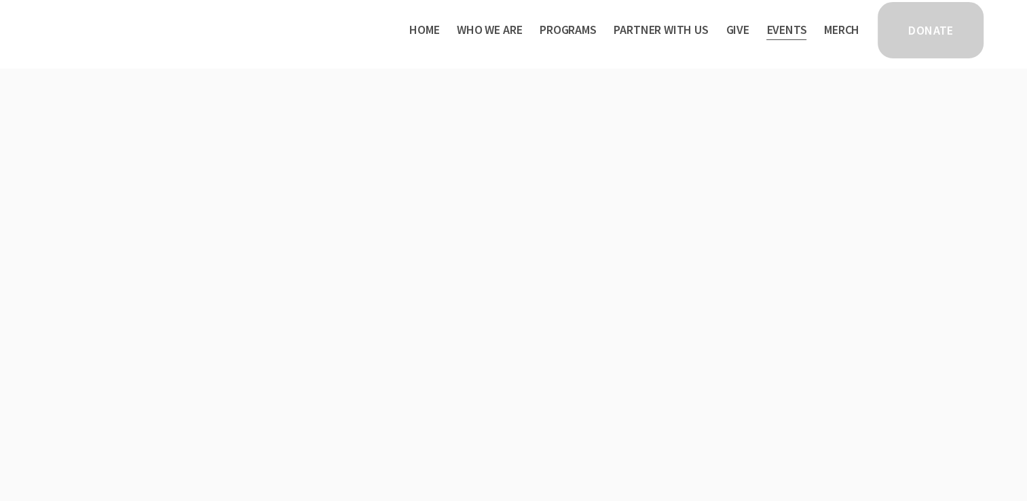
scroll to position [99, 0]
click at [840, 28] on link "Merch" at bounding box center [841, 30] width 35 height 22
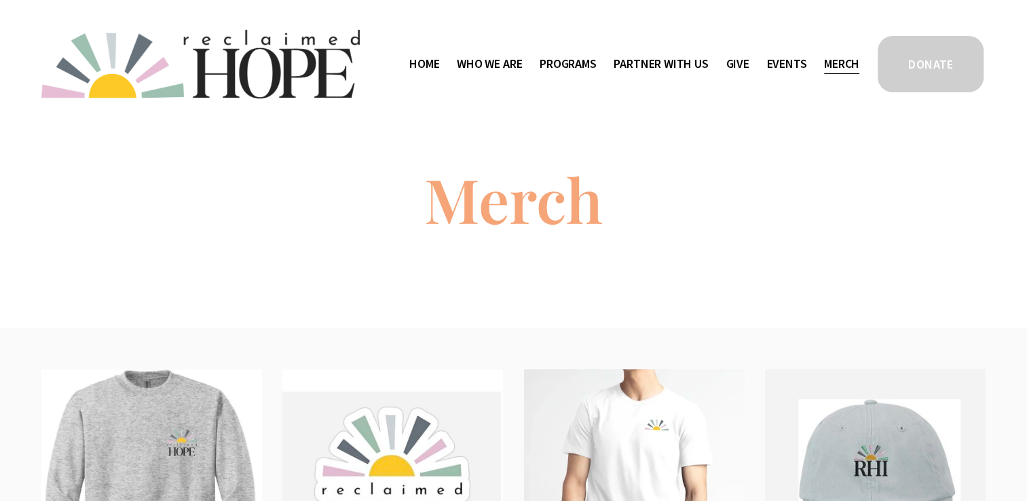
click at [0, 0] on span "Camp Hope" at bounding box center [0, 0] width 0 height 0
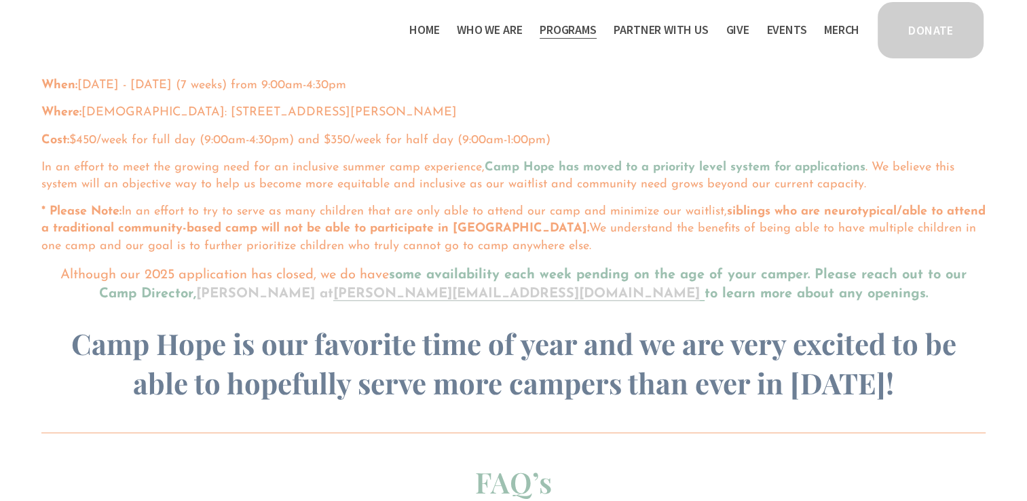
scroll to position [872, 0]
